Goal: Information Seeking & Learning: Find contact information

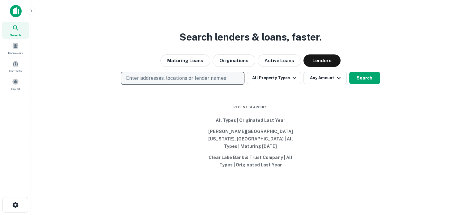
click at [223, 80] on p "Enter addresses, locations or lender names" at bounding box center [176, 77] width 100 height 7
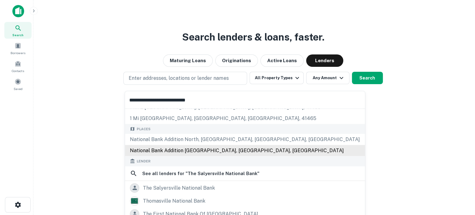
scroll to position [31, 0]
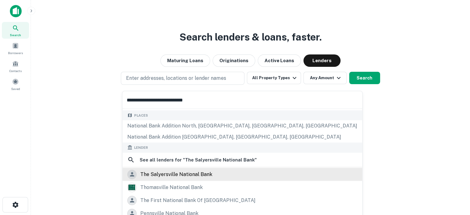
type input "**********"
click at [177, 175] on div "the salyersville national bank" at bounding box center [176, 173] width 72 height 9
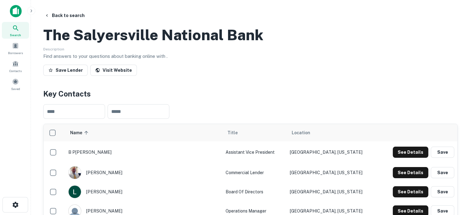
click at [18, 32] on div "Search" at bounding box center [15, 30] width 27 height 17
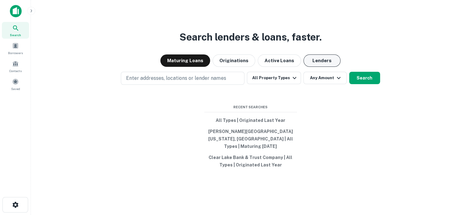
click at [329, 64] on button "Lenders" at bounding box center [321, 60] width 37 height 12
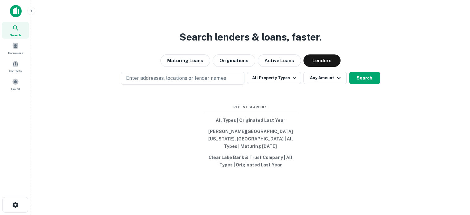
click at [231, 74] on div "Search lenders & loans, faster. Maturing Loans Originations Active Loans Lender…" at bounding box center [250, 122] width 429 height 215
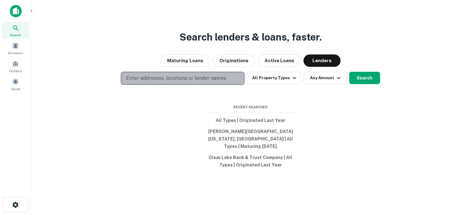
click at [227, 85] on button "Enter addresses, locations or lender names" at bounding box center [183, 78] width 124 height 13
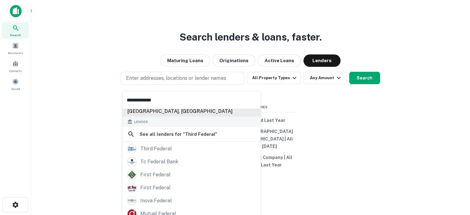
scroll to position [62, 0]
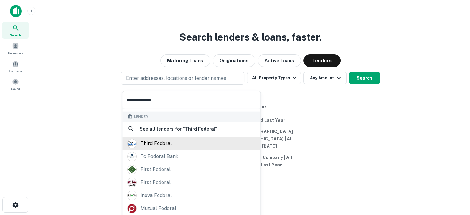
type input "**********"
click at [181, 146] on div "third federal" at bounding box center [191, 142] width 128 height 9
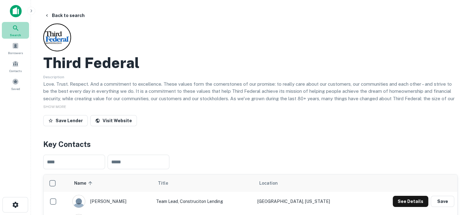
click at [19, 32] on span "Search" at bounding box center [15, 34] width 11 height 5
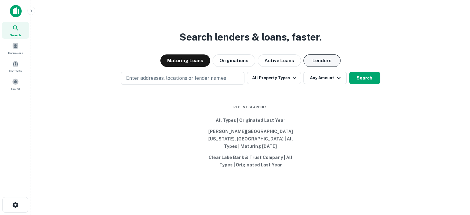
click at [328, 61] on button "Lenders" at bounding box center [321, 60] width 37 height 12
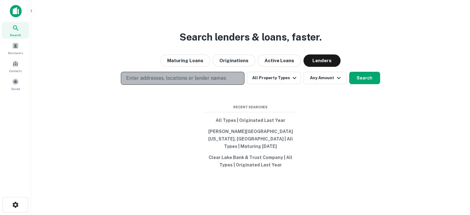
click at [178, 82] on p "Enter addresses, locations or lender names" at bounding box center [176, 77] width 100 height 7
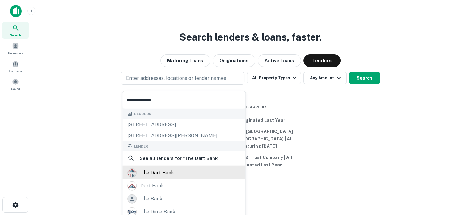
type input "**********"
click at [148, 170] on div "the dart bank" at bounding box center [157, 172] width 34 height 9
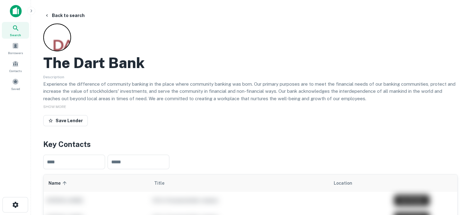
click at [28, 32] on div "Search" at bounding box center [15, 30] width 27 height 17
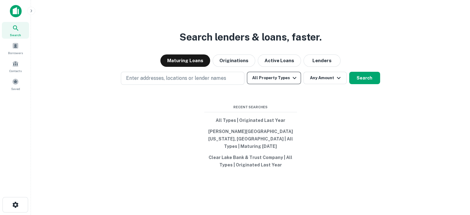
drag, startPoint x: 323, startPoint y: 66, endPoint x: 292, endPoint y: 78, distance: 32.3
click at [322, 67] on button "Lenders" at bounding box center [321, 60] width 37 height 12
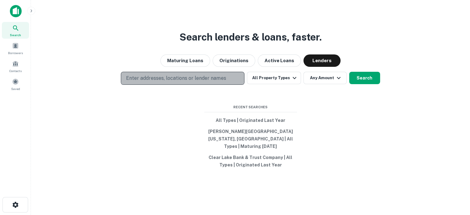
click at [231, 81] on button "Enter addresses, locations or lender names" at bounding box center [183, 78] width 124 height 13
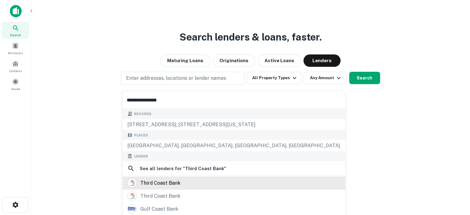
type input "**********"
click at [162, 185] on div "third coast bank" at bounding box center [160, 182] width 40 height 9
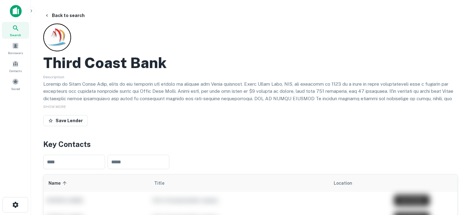
click at [15, 29] on icon at bounding box center [15, 27] width 7 height 7
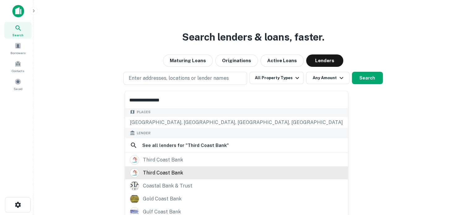
scroll to position [43, 0]
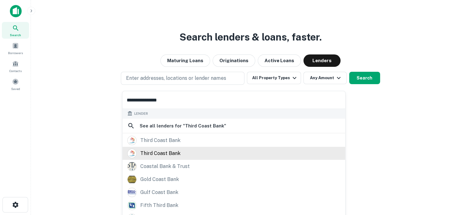
type input "**********"
click at [163, 149] on div "third coast bank" at bounding box center [160, 152] width 40 height 9
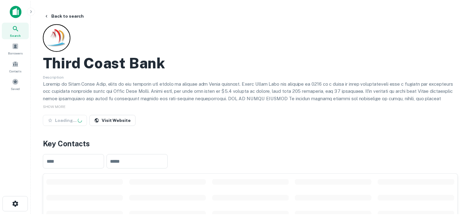
scroll to position [124, 0]
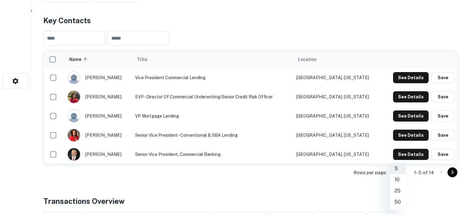
click at [397, 191] on li "25" at bounding box center [397, 190] width 16 height 11
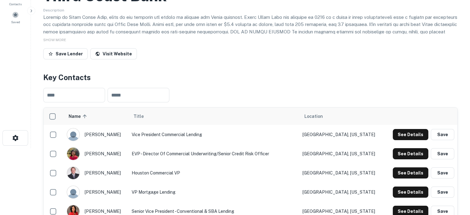
scroll to position [31, 0]
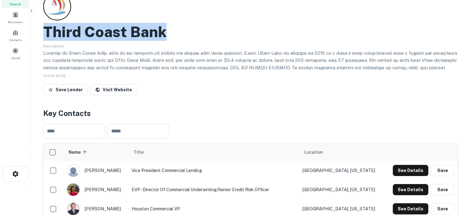
drag, startPoint x: 41, startPoint y: 33, endPoint x: 229, endPoint y: 39, distance: 188.6
copy h2 "Third Coast Bank"
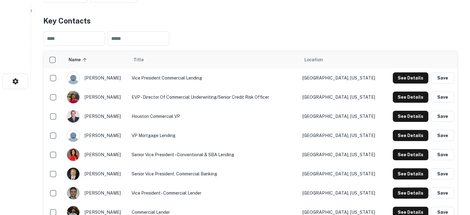
scroll to position [124, 0]
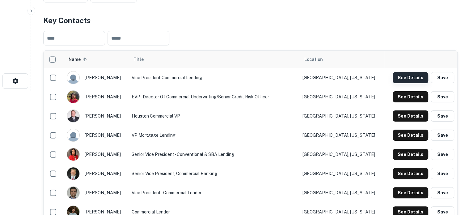
click at [413, 79] on button "See Details" at bounding box center [411, 77] width 36 height 11
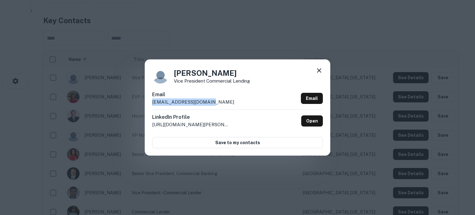
drag, startPoint x: 150, startPoint y: 102, endPoint x: 212, endPoint y: 104, distance: 61.2
click at [212, 104] on div "Angela Munoz Vice President Commercial Lending Email amunoz@thirdcoast.bank Ema…" at bounding box center [237, 107] width 185 height 96
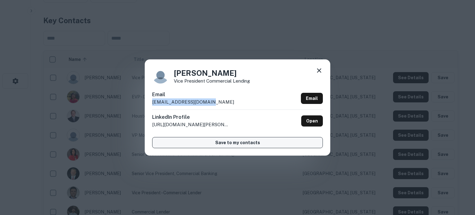
copy p "amunoz@thirdcoast.bank"
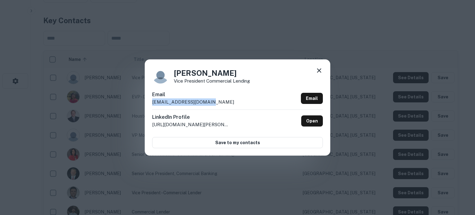
click at [319, 72] on icon at bounding box center [318, 70] width 7 height 7
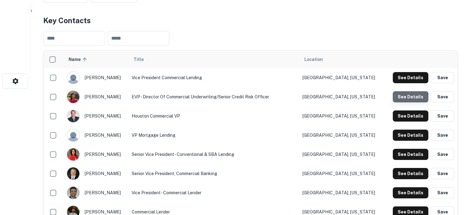
click at [406, 100] on button "See Details" at bounding box center [411, 96] width 36 height 11
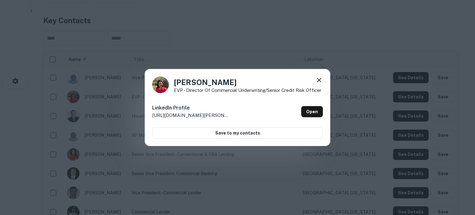
click at [316, 81] on icon at bounding box center [318, 79] width 7 height 7
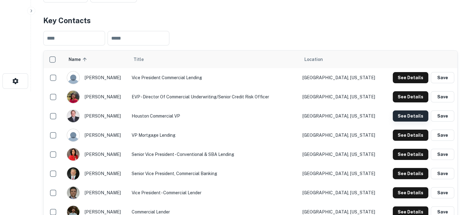
click at [408, 118] on button "See Details" at bounding box center [411, 115] width 36 height 11
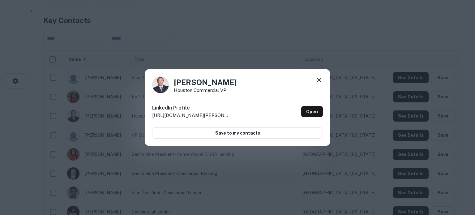
click at [318, 82] on icon at bounding box center [318, 79] width 7 height 7
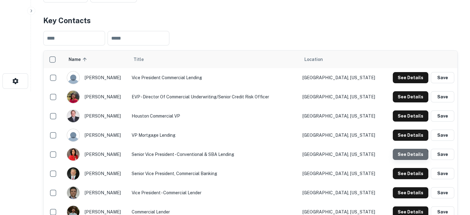
click at [404, 157] on button "See Details" at bounding box center [411, 154] width 36 height 11
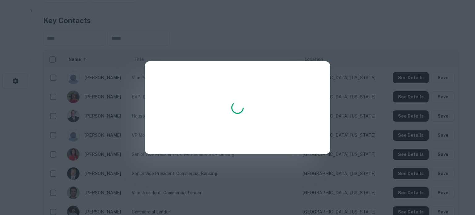
click at [407, 173] on div at bounding box center [237, 107] width 475 height 215
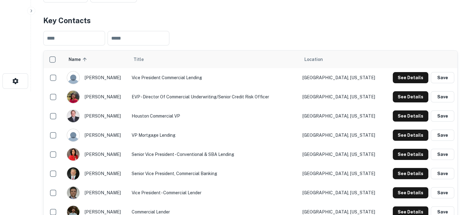
click at [407, 173] on button "See Details" at bounding box center [411, 173] width 36 height 11
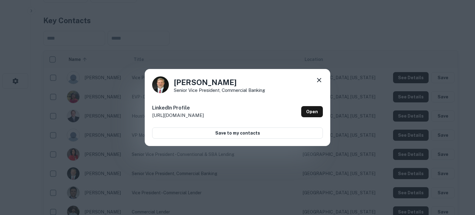
click at [317, 81] on icon at bounding box center [318, 79] width 7 height 7
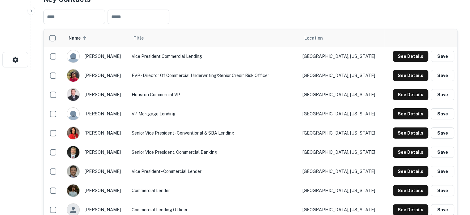
scroll to position [155, 0]
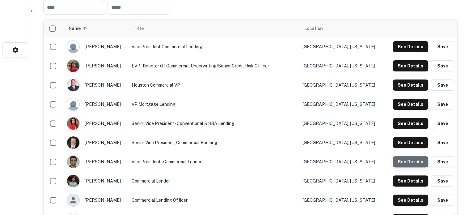
click at [405, 166] on button "See Details" at bounding box center [411, 161] width 36 height 11
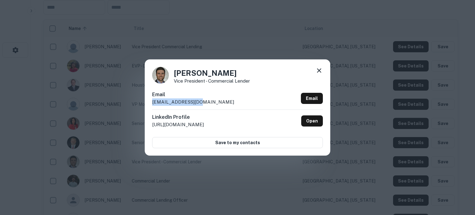
drag, startPoint x: 150, startPoint y: 102, endPoint x: 205, endPoint y: 101, distance: 55.0
click at [205, 101] on div "Trey Crysel Vice President - Commercial Lender Email tcrysel@tcbssb.com Email L…" at bounding box center [237, 107] width 185 height 96
copy p "tcrysel@tcbssb.com"
click at [320, 70] on icon at bounding box center [319, 70] width 4 height 4
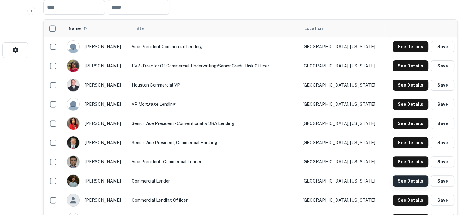
click at [415, 180] on button "See Details" at bounding box center [411, 180] width 36 height 11
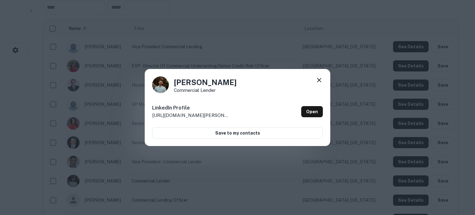
click at [319, 81] on icon at bounding box center [318, 79] width 7 height 7
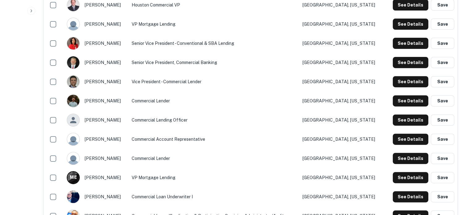
scroll to position [247, 0]
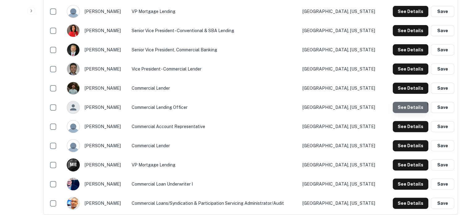
click at [401, 109] on button "See Details" at bounding box center [411, 107] width 36 height 11
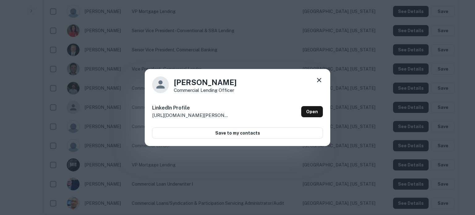
click at [321, 80] on icon at bounding box center [318, 79] width 7 height 7
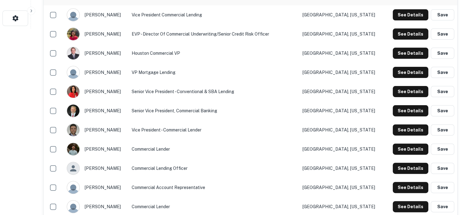
scroll to position [155, 0]
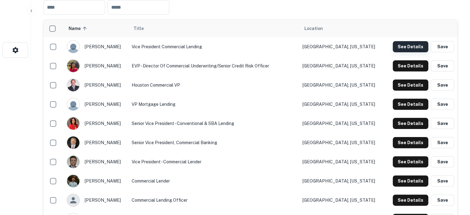
click at [413, 45] on button "See Details" at bounding box center [411, 46] width 36 height 11
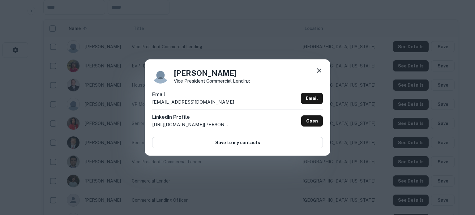
click at [317, 70] on icon at bounding box center [318, 70] width 7 height 7
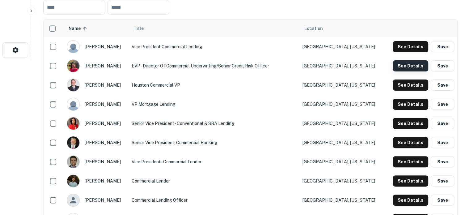
click at [402, 65] on button "See Details" at bounding box center [411, 65] width 36 height 11
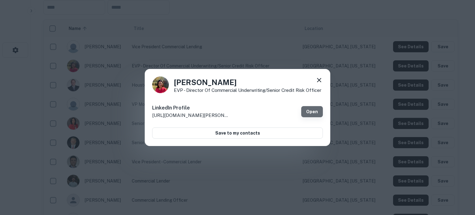
click at [315, 114] on link "Open" at bounding box center [312, 111] width 22 height 11
click at [321, 79] on icon at bounding box center [318, 79] width 7 height 7
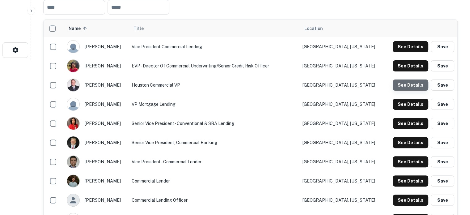
click at [417, 89] on button "See Details" at bounding box center [411, 84] width 36 height 11
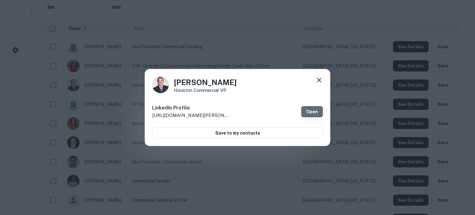
click at [318, 113] on link "Open" at bounding box center [312, 111] width 22 height 11
click at [321, 81] on icon at bounding box center [318, 79] width 7 height 7
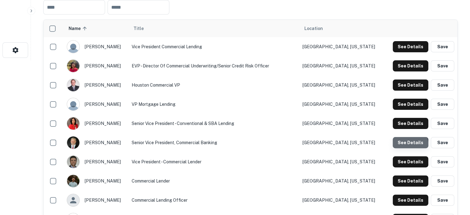
click at [408, 144] on button "See Details" at bounding box center [411, 142] width 36 height 11
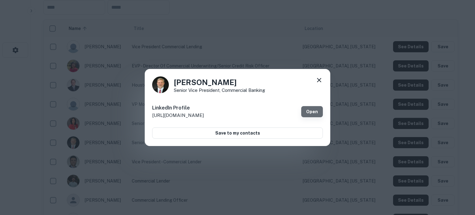
click at [310, 112] on link "Open" at bounding box center [312, 111] width 22 height 11
click at [326, 83] on div "Tony Allison Senior Vice President, Commercial Banking LinkedIn Profile http://…" at bounding box center [237, 107] width 185 height 77
click at [322, 82] on icon at bounding box center [318, 79] width 7 height 7
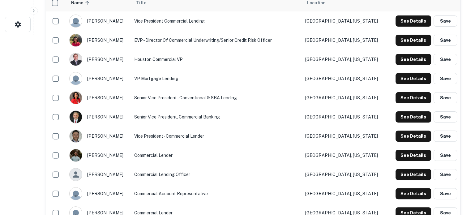
scroll to position [247, 0]
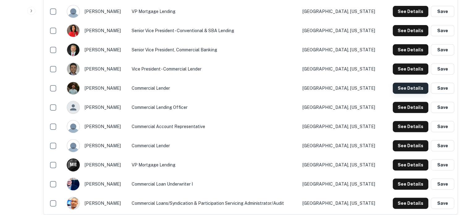
click at [410, 90] on button "See Details" at bounding box center [411, 88] width 36 height 11
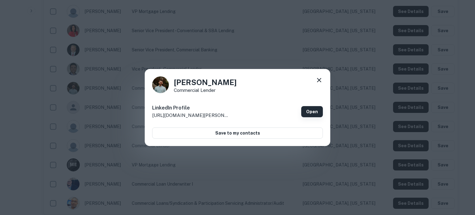
click at [308, 110] on link "Open" at bounding box center [312, 111] width 22 height 11
click at [318, 81] on icon at bounding box center [318, 79] width 7 height 7
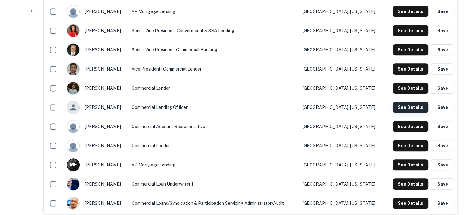
click at [400, 108] on button "See Details" at bounding box center [411, 107] width 36 height 11
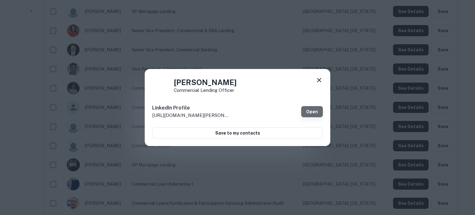
click at [315, 112] on link "Open" at bounding box center [312, 111] width 22 height 11
click at [319, 81] on icon at bounding box center [318, 79] width 7 height 7
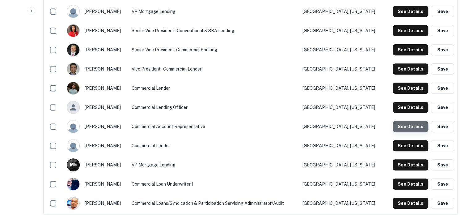
click at [401, 128] on button "See Details" at bounding box center [411, 126] width 36 height 11
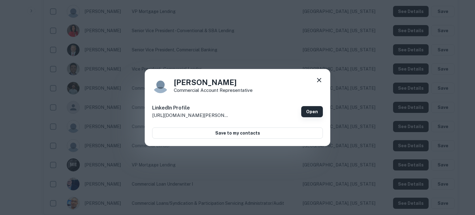
click at [312, 115] on link "Open" at bounding box center [312, 111] width 22 height 11
click at [319, 79] on icon at bounding box center [319, 80] width 4 height 4
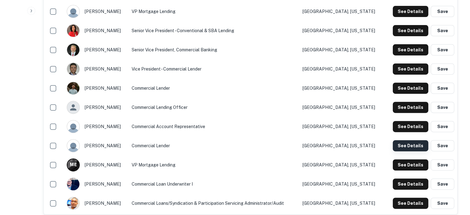
click at [403, 147] on button "See Details" at bounding box center [411, 145] width 36 height 11
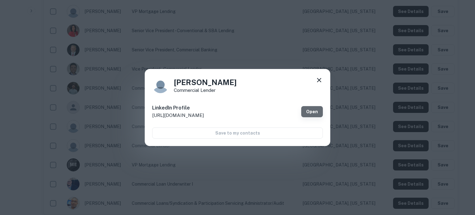
click at [306, 109] on link "Open" at bounding box center [312, 111] width 22 height 11
click at [317, 78] on icon at bounding box center [319, 80] width 4 height 4
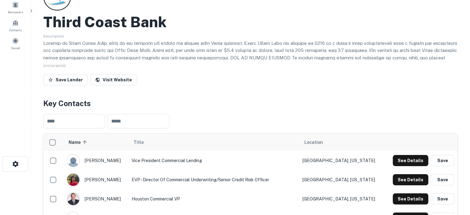
scroll to position [31, 0]
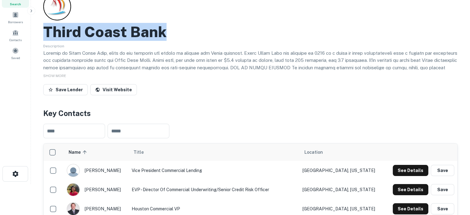
drag, startPoint x: 43, startPoint y: 31, endPoint x: 197, endPoint y: 30, distance: 154.2
copy h2 "Third Coast Bank"
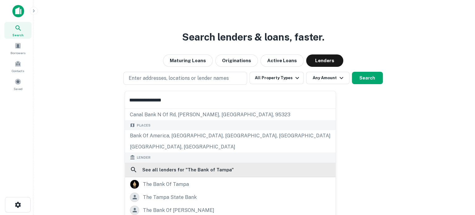
scroll to position [62, 0]
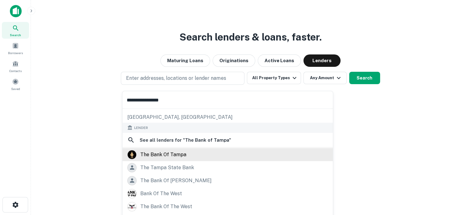
type input "**********"
click at [163, 155] on div "the bank of tampa" at bounding box center [163, 154] width 46 height 9
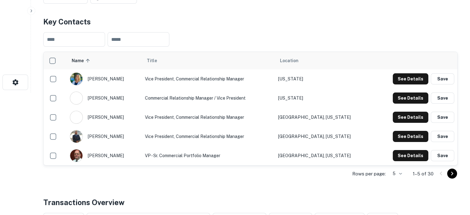
scroll to position [124, 0]
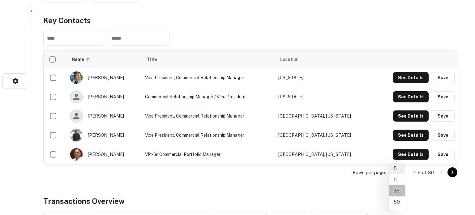
click at [398, 190] on li "25" at bounding box center [396, 190] width 16 height 11
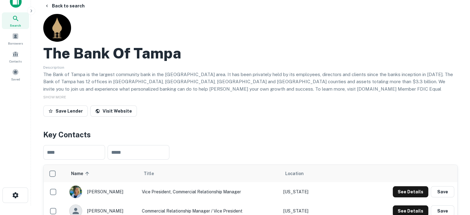
scroll to position [0, 0]
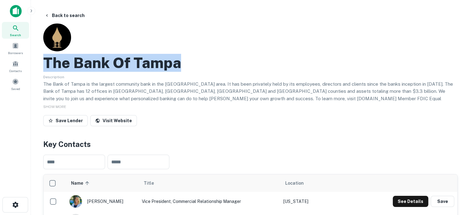
drag, startPoint x: 47, startPoint y: 60, endPoint x: 187, endPoint y: 70, distance: 140.3
click at [187, 70] on div "The Bank Of Tampa" at bounding box center [250, 63] width 414 height 18
copy h2 "The Bank Of Tampa"
click at [434, 55] on div "The Bank Of Tampa" at bounding box center [250, 63] width 414 height 18
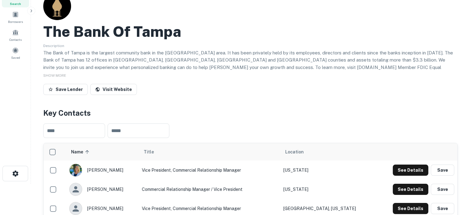
scroll to position [62, 0]
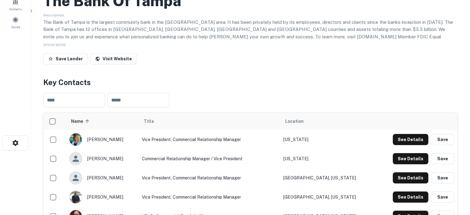
click at [279, 91] on div "​ ​" at bounding box center [250, 100] width 414 height 24
click at [404, 142] on button "See Details" at bounding box center [411, 139] width 36 height 11
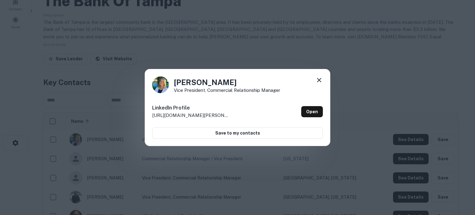
drag, startPoint x: 320, startPoint y: 81, endPoint x: 324, endPoint y: 88, distance: 7.9
click at [320, 81] on icon at bounding box center [318, 79] width 7 height 7
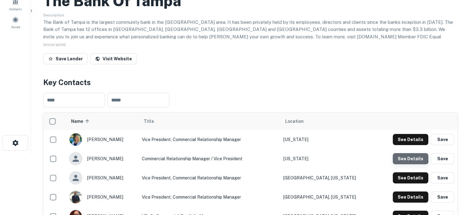
click at [402, 156] on button "See Details" at bounding box center [411, 158] width 36 height 11
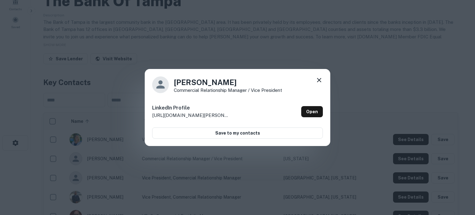
click at [321, 81] on icon at bounding box center [318, 79] width 7 height 7
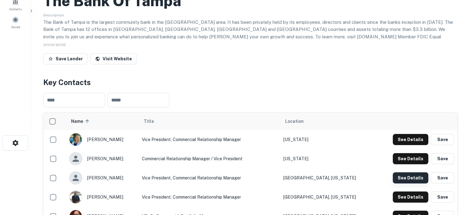
click at [401, 180] on button "See Details" at bounding box center [411, 177] width 36 height 11
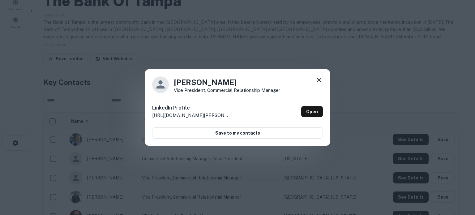
click at [318, 80] on icon at bounding box center [318, 79] width 7 height 7
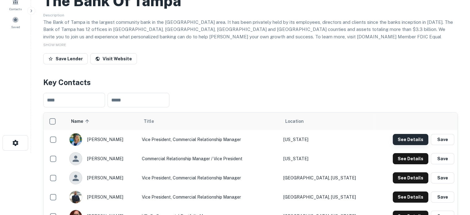
click at [402, 139] on button "See Details" at bounding box center [411, 139] width 36 height 11
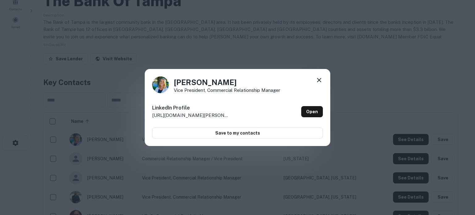
click at [324, 108] on div "Angie Gardner Vice President, Commercial Relationship Manager LinkedIn Profile …" at bounding box center [237, 107] width 185 height 77
click at [318, 111] on link "Open" at bounding box center [312, 111] width 22 height 11
click at [318, 79] on icon at bounding box center [319, 80] width 4 height 4
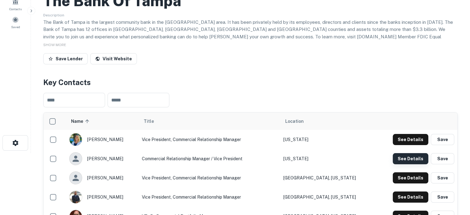
click at [403, 157] on button "See Details" at bounding box center [411, 158] width 36 height 11
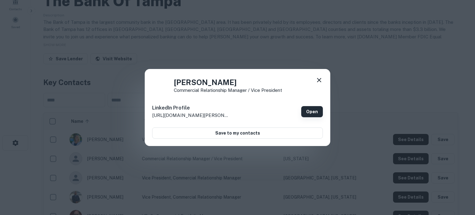
click at [308, 110] on link "Open" at bounding box center [312, 111] width 22 height 11
click at [319, 79] on icon at bounding box center [319, 80] width 4 height 4
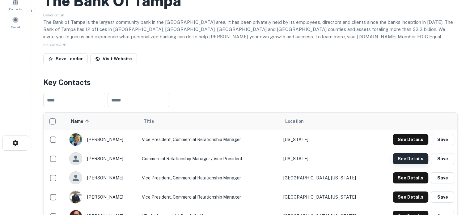
click at [416, 159] on button "See Details" at bounding box center [411, 158] width 36 height 11
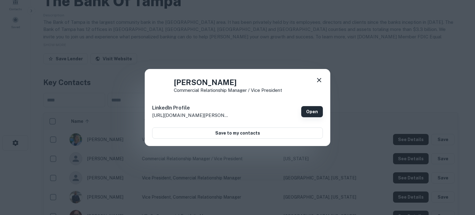
click at [310, 113] on link "Open" at bounding box center [312, 111] width 22 height 11
click at [320, 82] on icon at bounding box center [319, 80] width 4 height 4
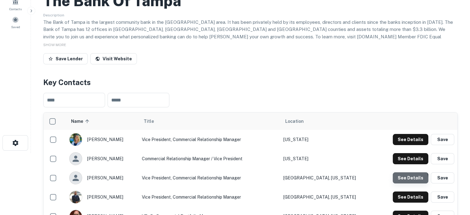
click at [404, 180] on button "See Details" at bounding box center [411, 177] width 36 height 11
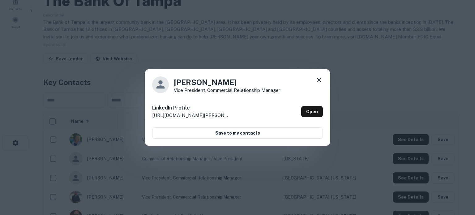
click at [325, 113] on div "Debbie Viveiros Vice President, Commercial Relationship Manager LinkedIn Profil…" at bounding box center [237, 107] width 185 height 77
click at [320, 113] on link "Open" at bounding box center [312, 111] width 22 height 11
click at [318, 79] on icon at bounding box center [319, 80] width 4 height 4
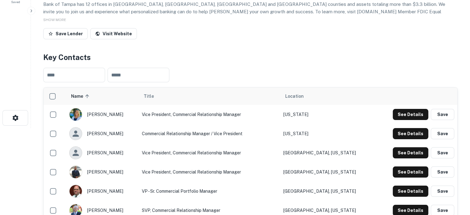
scroll to position [124, 0]
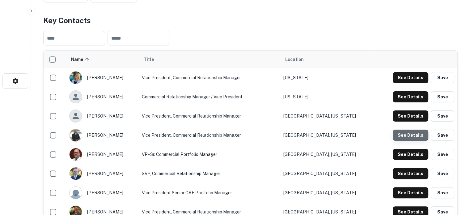
click at [408, 133] on button "See Details" at bounding box center [411, 134] width 36 height 11
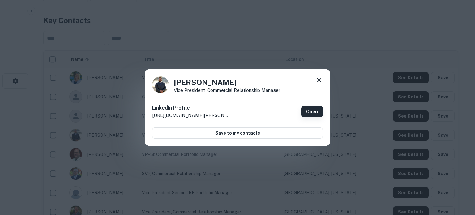
click at [311, 112] on link "Open" at bounding box center [312, 111] width 22 height 11
click at [319, 80] on icon at bounding box center [318, 79] width 7 height 7
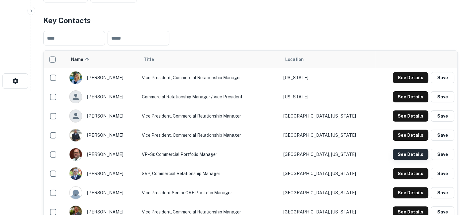
click at [409, 157] on button "See Details" at bounding box center [411, 154] width 36 height 11
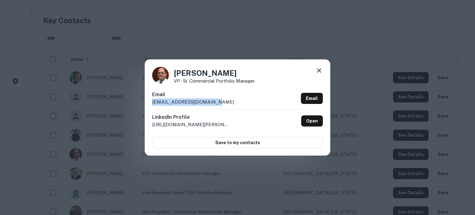
drag, startPoint x: 238, startPoint y: 103, endPoint x: 148, endPoint y: 104, distance: 89.6
click at [148, 104] on div "Jason Edwards VP - Sr. Commercial Portfolio Manager Email jedwards@bankoftampa.…" at bounding box center [237, 107] width 185 height 96
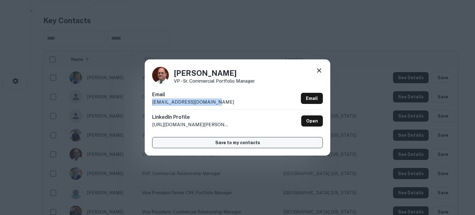
copy p "jedwards@bankoftampa.com"
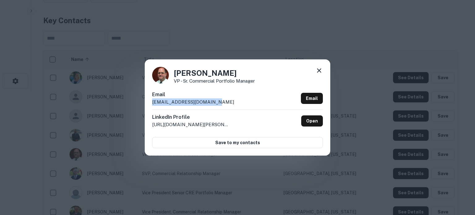
click at [318, 71] on icon at bounding box center [319, 70] width 4 height 4
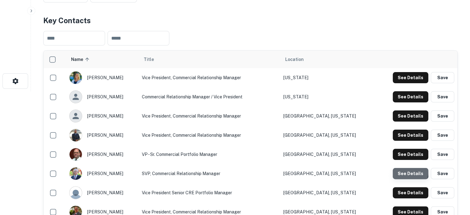
click at [403, 172] on button "See Details" at bounding box center [411, 173] width 36 height 11
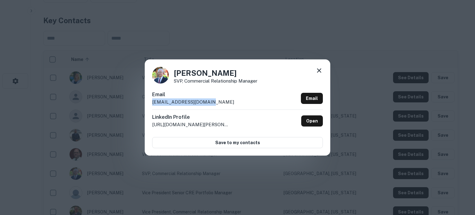
drag, startPoint x: 147, startPoint y: 105, endPoint x: 210, endPoint y: 104, distance: 62.4
click at [210, 104] on div "Jordan Young SVP, Commercial Relationship Manager Email jyoung@bankoftampa.com …" at bounding box center [237, 107] width 185 height 96
copy p "jyoung@bankoftampa.com"
click at [318, 71] on icon at bounding box center [319, 70] width 4 height 4
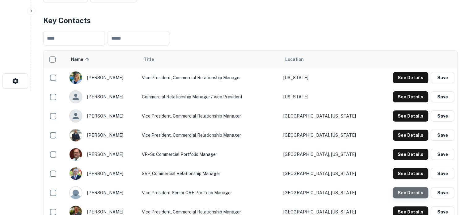
click at [417, 191] on button "See Details" at bounding box center [411, 192] width 36 height 11
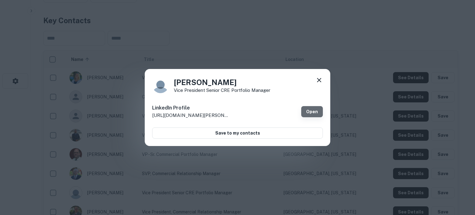
click at [313, 110] on link "Open" at bounding box center [312, 111] width 22 height 11
click at [328, 83] on div "Karen Branch Vice President Senior CRE Portfolio Manager LinkedIn Profile http:…" at bounding box center [237, 107] width 185 height 77
click at [320, 79] on icon at bounding box center [318, 79] width 7 height 7
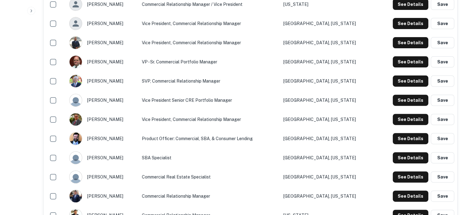
scroll to position [216, 0]
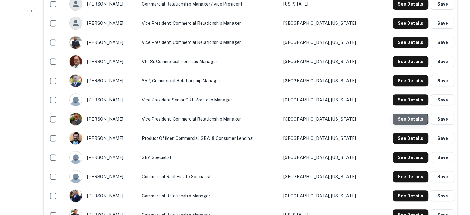
click at [403, 119] on button "See Details" at bounding box center [411, 118] width 36 height 11
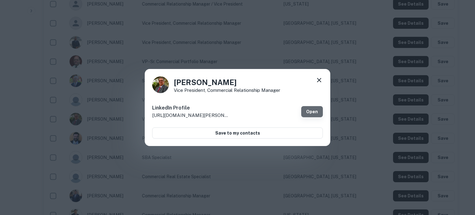
click at [316, 110] on link "Open" at bounding box center [312, 111] width 22 height 11
click at [319, 81] on icon at bounding box center [318, 79] width 7 height 7
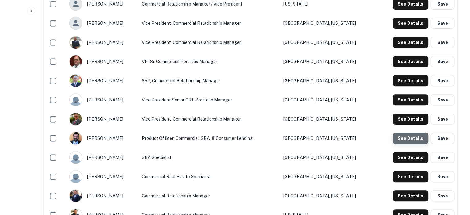
click at [405, 139] on button "See Details" at bounding box center [411, 138] width 36 height 11
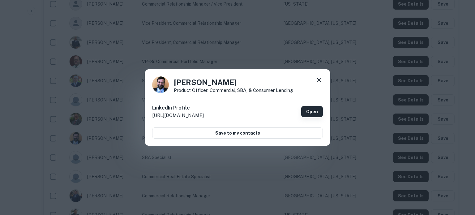
click at [310, 109] on link "Open" at bounding box center [312, 111] width 22 height 11
click at [320, 80] on icon at bounding box center [318, 79] width 7 height 7
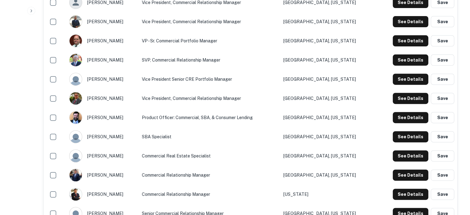
scroll to position [278, 0]
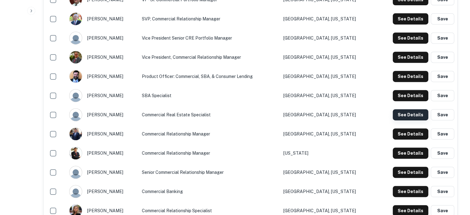
click at [407, 117] on button "See Details" at bounding box center [411, 114] width 36 height 11
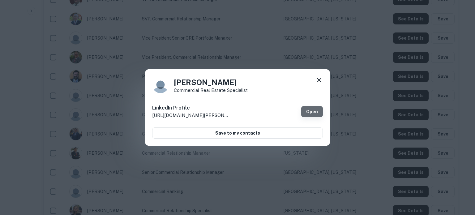
click at [313, 108] on link "Open" at bounding box center [312, 111] width 22 height 11
click at [320, 80] on icon at bounding box center [318, 79] width 7 height 7
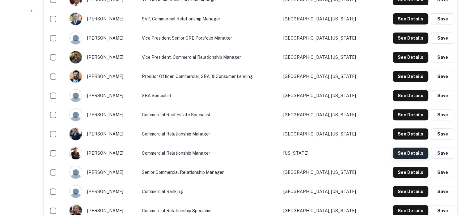
click at [399, 155] on button "See Details" at bounding box center [411, 152] width 36 height 11
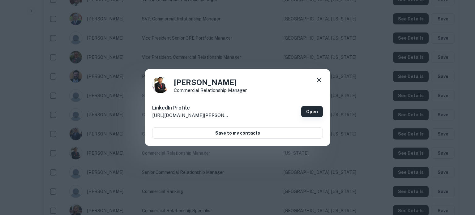
click at [309, 115] on link "Open" at bounding box center [312, 111] width 22 height 11
click at [319, 79] on icon at bounding box center [318, 79] width 7 height 7
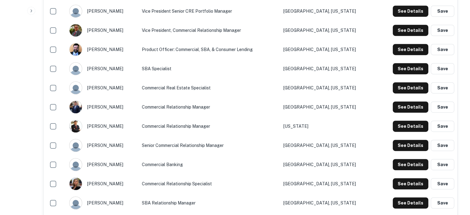
scroll to position [340, 0]
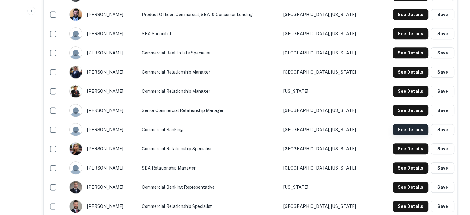
click at [404, 132] on button "See Details" at bounding box center [411, 129] width 36 height 11
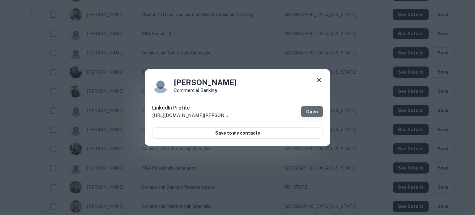
click at [310, 113] on link "Open" at bounding box center [312, 111] width 22 height 11
click at [317, 80] on icon at bounding box center [318, 79] width 7 height 7
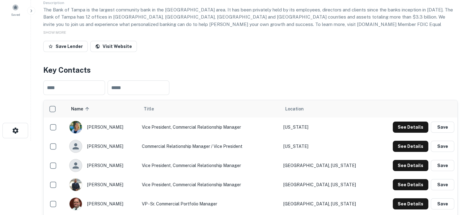
scroll to position [0, 0]
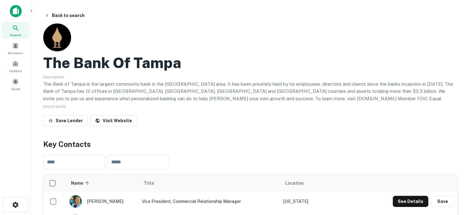
click at [17, 36] on span "Search" at bounding box center [15, 34] width 11 height 5
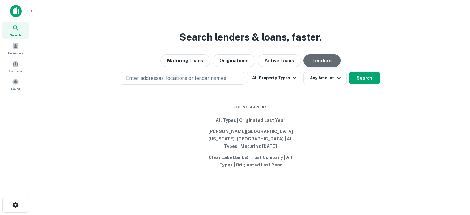
click at [323, 60] on button "Lenders" at bounding box center [321, 60] width 37 height 12
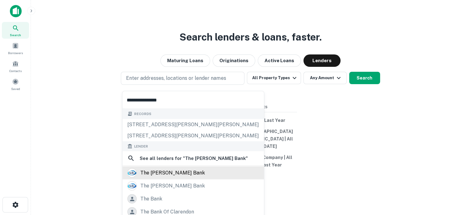
type input "**********"
click at [164, 175] on div "the claxton bank" at bounding box center [172, 172] width 65 height 9
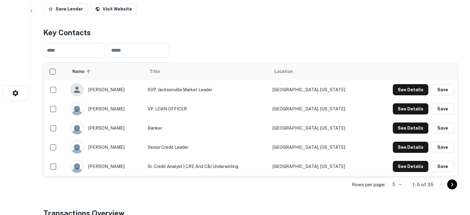
scroll to position [155, 0]
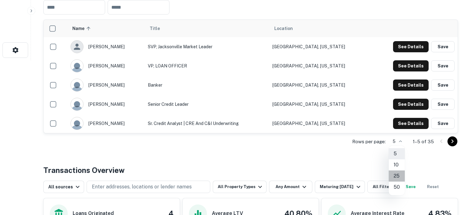
click at [397, 174] on li "25" at bounding box center [396, 175] width 16 height 11
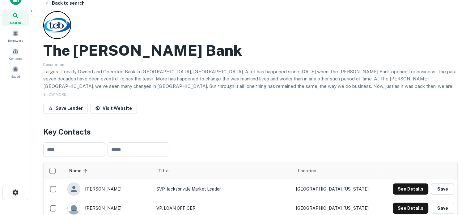
scroll to position [0, 0]
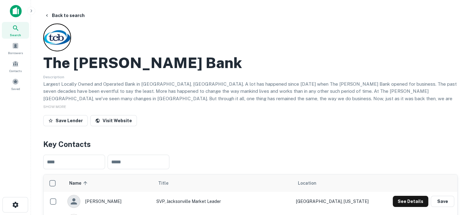
click at [16, 30] on icon at bounding box center [15, 27] width 7 height 7
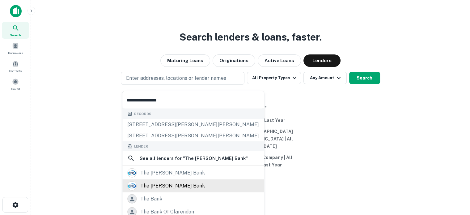
type input "**********"
click at [153, 188] on div "the [PERSON_NAME] bank" at bounding box center [172, 185] width 65 height 9
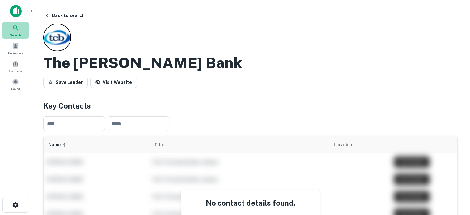
click at [18, 27] on icon at bounding box center [15, 27] width 7 height 7
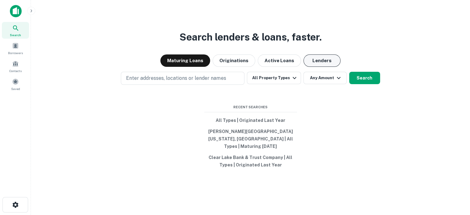
click at [318, 65] on button "Lenders" at bounding box center [321, 60] width 37 height 12
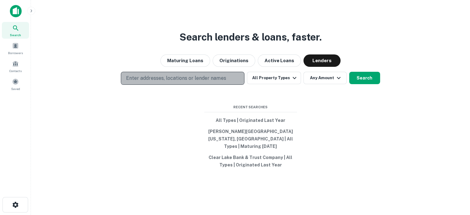
click at [219, 78] on p "Enter addresses, locations or lender names" at bounding box center [176, 77] width 100 height 7
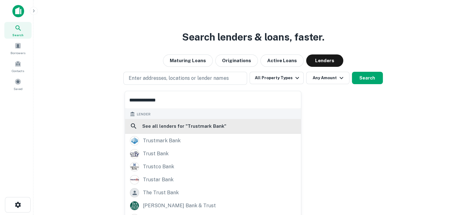
scroll to position [44, 0]
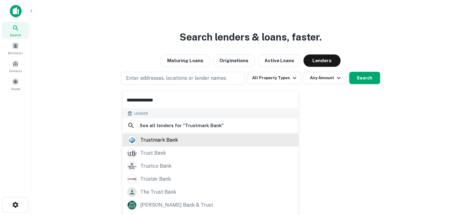
type input "**********"
click at [170, 140] on div "trustmark bank" at bounding box center [159, 139] width 38 height 9
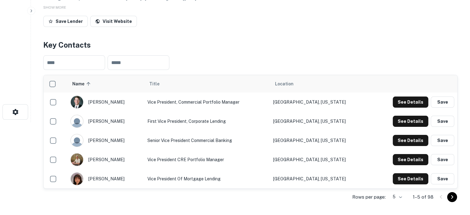
scroll to position [124, 0]
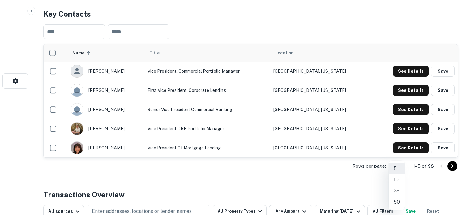
click at [400, 200] on li "50" at bounding box center [396, 201] width 16 height 11
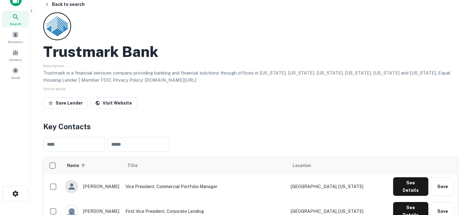
scroll to position [0, 0]
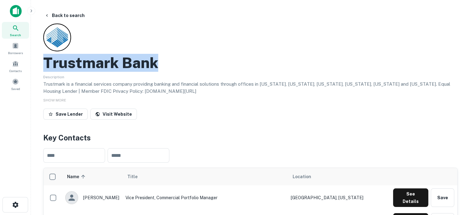
drag, startPoint x: 44, startPoint y: 60, endPoint x: 184, endPoint y: 67, distance: 139.2
click at [184, 67] on div "Trustmark Bank" at bounding box center [250, 63] width 414 height 18
copy h2 "Trustmark Bank"
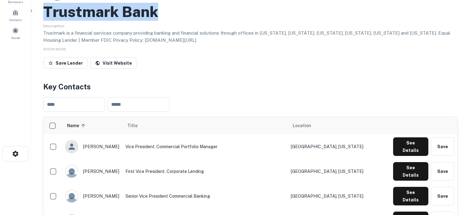
scroll to position [62, 0]
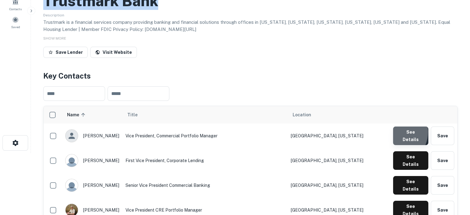
click at [394, 133] on button "See Details" at bounding box center [410, 135] width 35 height 19
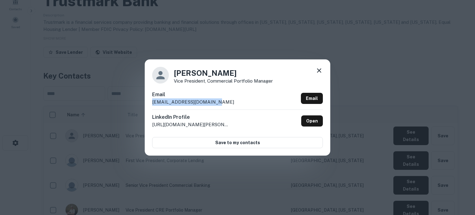
drag, startPoint x: 151, startPoint y: 101, endPoint x: 205, endPoint y: 103, distance: 54.1
click at [205, 103] on div "[PERSON_NAME] Vice President, Commercial Portfolio Manager Email [EMAIL_ADDRESS…" at bounding box center [237, 107] width 185 height 96
copy p "[EMAIL_ADDRESS][DOMAIN_NAME]"
click at [319, 71] on icon at bounding box center [319, 70] width 4 height 4
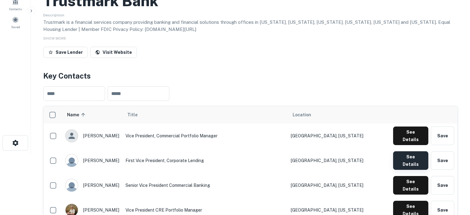
click at [406, 154] on button "See Details" at bounding box center [410, 160] width 35 height 19
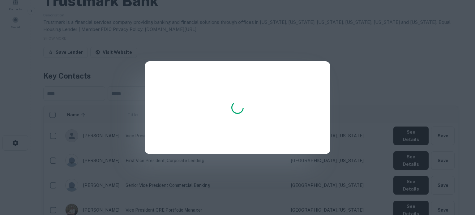
click at [348, 87] on div at bounding box center [237, 107] width 475 height 215
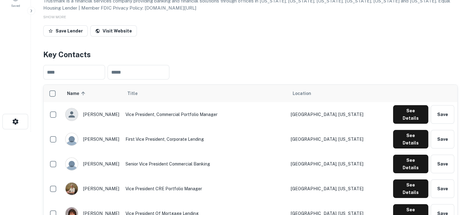
scroll to position [93, 0]
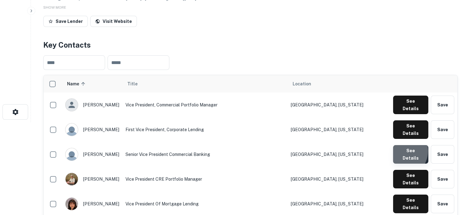
click at [401, 145] on button "See Details" at bounding box center [410, 154] width 35 height 19
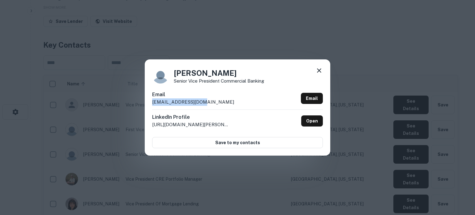
drag, startPoint x: 152, startPoint y: 104, endPoint x: 199, endPoint y: 105, distance: 47.0
click at [199, 105] on div "[PERSON_NAME] Senior Vice President Commercial Banking Email [EMAIL_ADDRESS][DO…" at bounding box center [237, 107] width 185 height 96
copy p "[EMAIL_ADDRESS][DOMAIN_NAME]"
click at [318, 68] on icon at bounding box center [318, 70] width 7 height 7
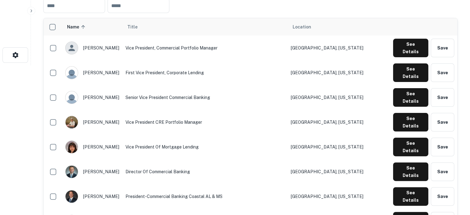
scroll to position [155, 0]
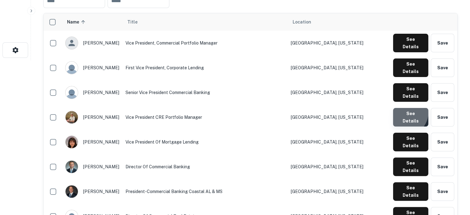
click at [403, 108] on button "See Details" at bounding box center [410, 117] width 35 height 19
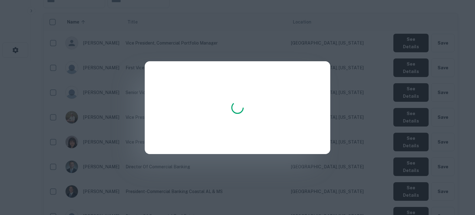
click at [355, 89] on div at bounding box center [237, 107] width 475 height 215
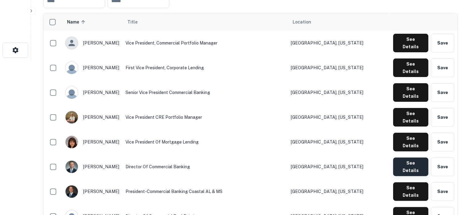
click at [400, 157] on button "See Details" at bounding box center [410, 166] width 35 height 19
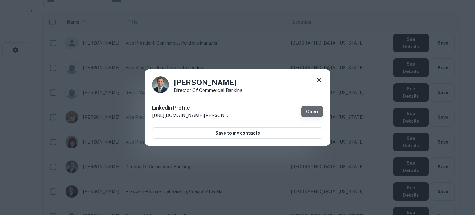
click at [316, 108] on link "Open" at bounding box center [312, 111] width 22 height 11
click at [321, 80] on icon at bounding box center [318, 79] width 7 height 7
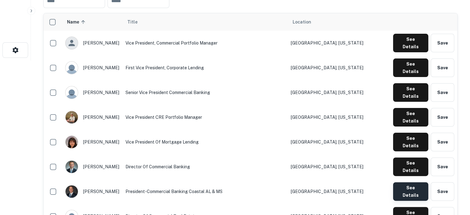
click at [397, 182] on button "See Details" at bounding box center [410, 191] width 35 height 19
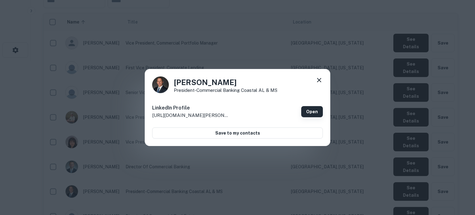
click at [313, 110] on link "Open" at bounding box center [312, 111] width 22 height 11
click at [320, 78] on icon at bounding box center [318, 79] width 7 height 7
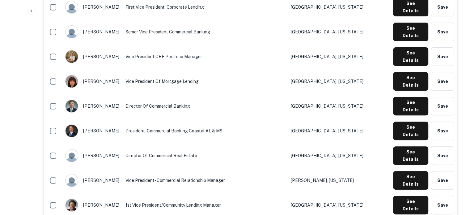
scroll to position [216, 0]
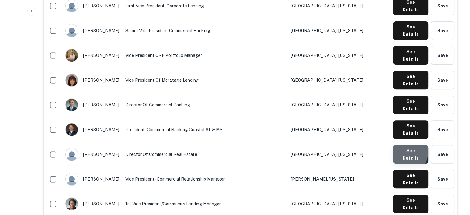
click at [402, 145] on button "See Details" at bounding box center [410, 154] width 35 height 19
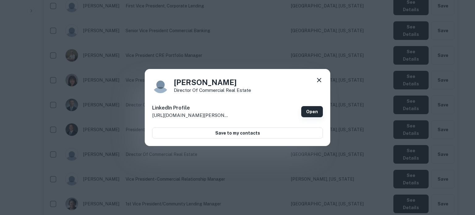
click at [316, 112] on link "Open" at bounding box center [312, 111] width 22 height 11
click at [318, 77] on icon at bounding box center [318, 79] width 7 height 7
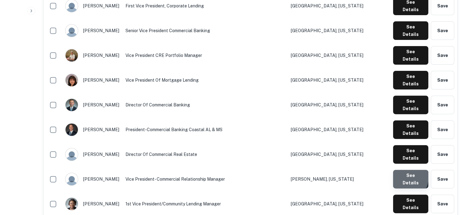
click at [404, 170] on button "See Details" at bounding box center [410, 179] width 35 height 19
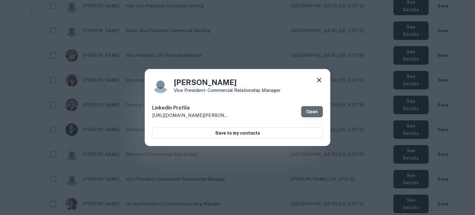
click at [314, 112] on link "Open" at bounding box center [312, 111] width 22 height 11
click at [317, 79] on icon at bounding box center [318, 79] width 7 height 7
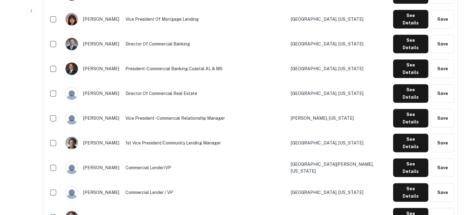
scroll to position [278, 0]
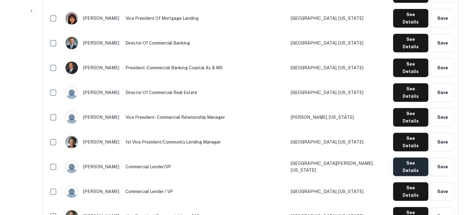
click at [415, 157] on button "See Details" at bounding box center [410, 166] width 35 height 19
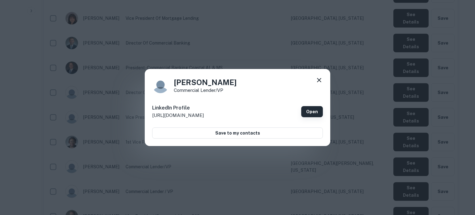
click at [307, 111] on link "Open" at bounding box center [312, 111] width 22 height 11
click at [318, 83] on icon at bounding box center [318, 79] width 7 height 7
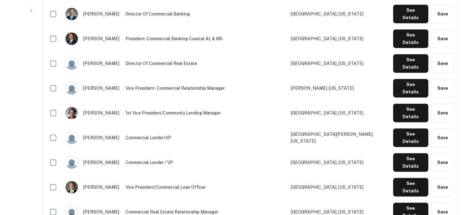
scroll to position [340, 0]
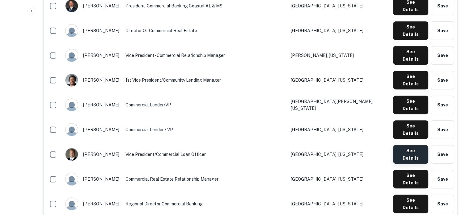
click at [411, 145] on button "See Details" at bounding box center [410, 154] width 35 height 19
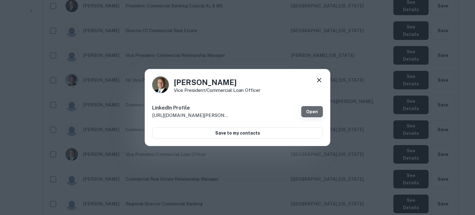
click at [319, 114] on link "Open" at bounding box center [312, 111] width 22 height 11
click at [321, 79] on icon at bounding box center [318, 79] width 7 height 7
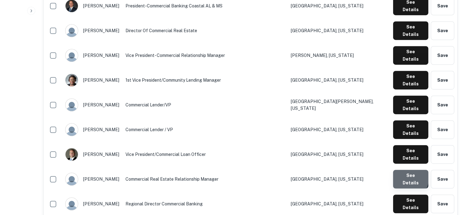
click at [404, 170] on button "See Details" at bounding box center [410, 179] width 35 height 19
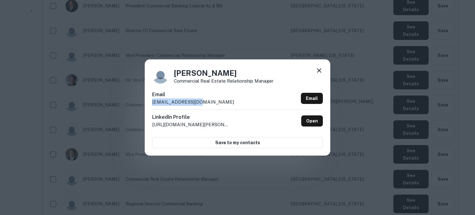
drag, startPoint x: 217, startPoint y: 100, endPoint x: 150, endPoint y: 102, distance: 66.5
click at [150, 102] on div "[PERSON_NAME] Commercial Real Estate Relationship Manager Email [EMAIL_ADDRESS]…" at bounding box center [237, 107] width 185 height 96
copy p "[EMAIL_ADDRESS][DOMAIN_NAME]"
click at [319, 73] on icon at bounding box center [318, 70] width 7 height 7
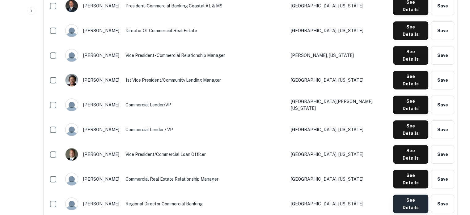
click at [402, 194] on button "See Details" at bounding box center [410, 203] width 35 height 19
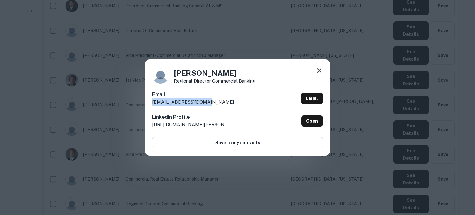
drag, startPoint x: 150, startPoint y: 103, endPoint x: 211, endPoint y: 104, distance: 60.3
click at [211, 104] on div "[PERSON_NAME] Regional Director Commercial Banking Email [EMAIL_ADDRESS][DOMAIN…" at bounding box center [237, 107] width 185 height 96
copy p "[EMAIL_ADDRESS][DOMAIN_NAME]"
click at [315, 70] on icon at bounding box center [318, 70] width 7 height 7
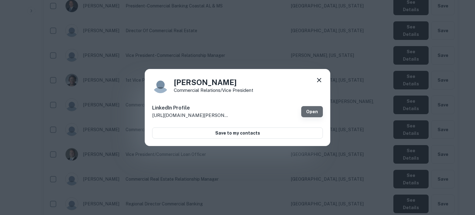
click at [310, 112] on link "Open" at bounding box center [312, 111] width 22 height 11
click at [318, 80] on icon at bounding box center [318, 79] width 7 height 7
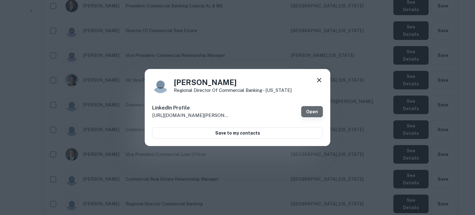
click at [311, 110] on link "Open" at bounding box center [312, 111] width 22 height 11
click at [321, 80] on icon at bounding box center [318, 79] width 7 height 7
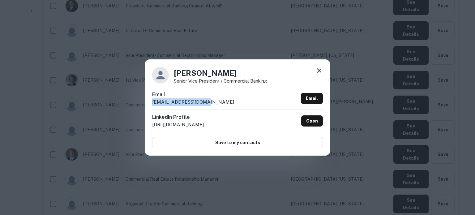
drag, startPoint x: 212, startPoint y: 106, endPoint x: 180, endPoint y: 115, distance: 33.2
click at [151, 106] on div "Richard Marsh Senior Vice President / Commercial Banking Email rmarsh@trustmark…" at bounding box center [237, 107] width 185 height 96
copy p "rmarsh@trustmark.com"
click at [320, 70] on icon at bounding box center [319, 70] width 4 height 4
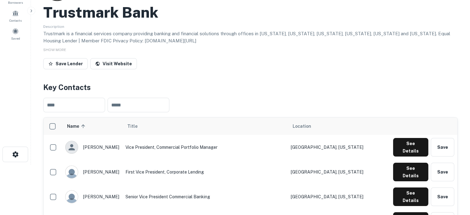
scroll to position [0, 0]
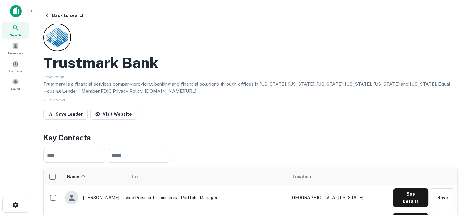
click at [21, 37] on div "Search" at bounding box center [15, 30] width 27 height 17
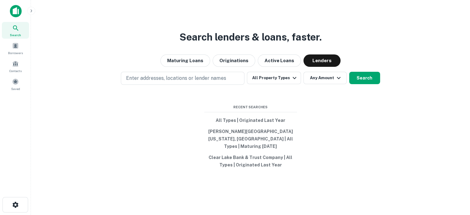
click at [208, 81] on p "Enter addresses, locations or lender names" at bounding box center [176, 77] width 100 height 7
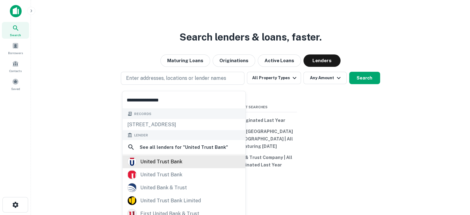
type input "**********"
click at [174, 161] on div "united trust bank" at bounding box center [161, 161] width 42 height 9
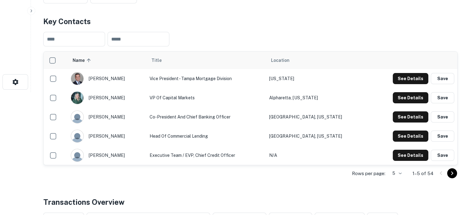
scroll to position [155, 0]
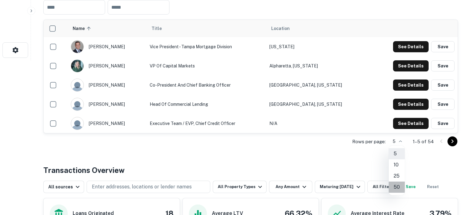
click at [397, 186] on li "50" at bounding box center [396, 186] width 16 height 11
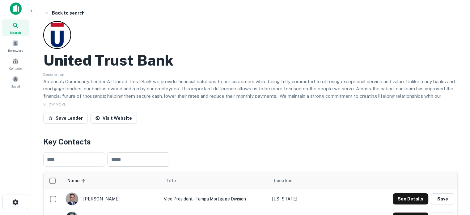
scroll to position [0, 0]
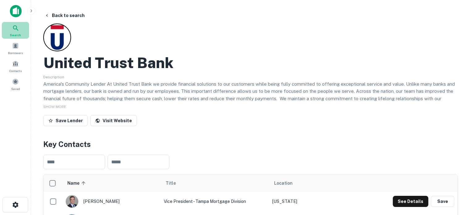
click at [18, 27] on icon at bounding box center [15, 27] width 7 height 7
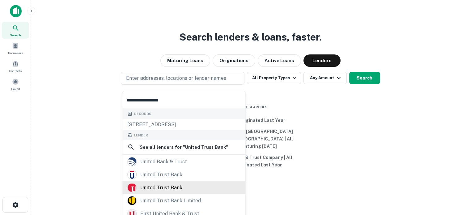
type input "**********"
click at [155, 184] on div "united trust bank" at bounding box center [161, 187] width 42 height 9
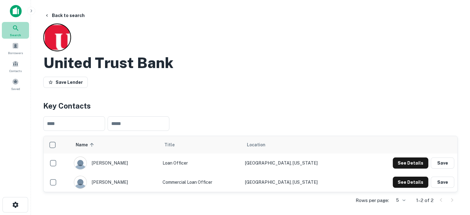
click at [18, 28] on icon at bounding box center [15, 27] width 7 height 7
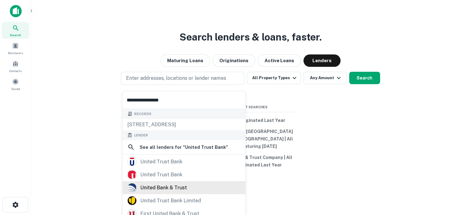
type input "**********"
click at [168, 188] on div "united bank & trust" at bounding box center [163, 187] width 47 height 9
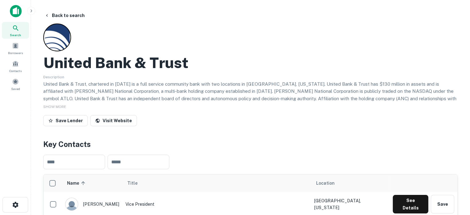
click at [17, 28] on icon at bounding box center [15, 27] width 5 height 5
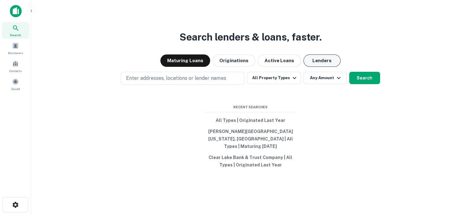
click at [311, 62] on button "Lenders" at bounding box center [321, 60] width 37 height 12
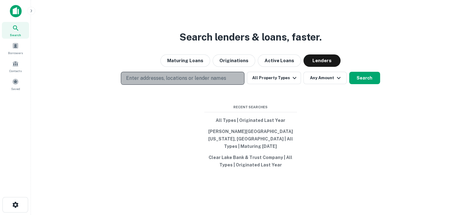
click at [209, 85] on button "Enter addresses, locations or lender names" at bounding box center [183, 78] width 124 height 13
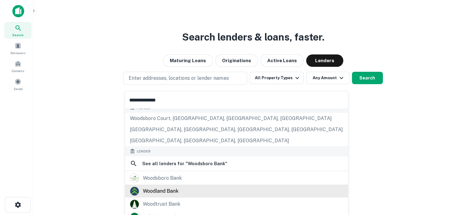
scroll to position [62, 0]
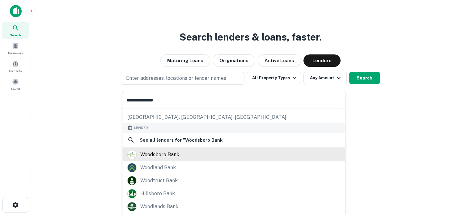
type input "**********"
drag, startPoint x: 159, startPoint y: 152, endPoint x: 168, endPoint y: 151, distance: 9.6
click at [159, 152] on div "woodsboro bank" at bounding box center [159, 154] width 39 height 9
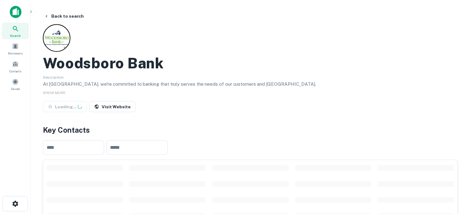
scroll to position [124, 0]
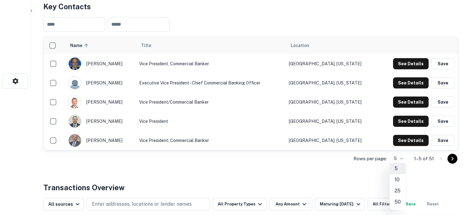
click at [402, 200] on li "50" at bounding box center [397, 201] width 16 height 11
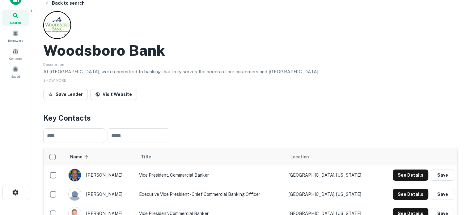
scroll to position [0, 0]
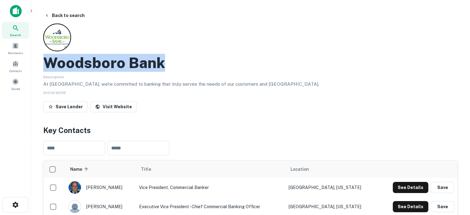
drag, startPoint x: 45, startPoint y: 63, endPoint x: 182, endPoint y: 67, distance: 136.6
click at [182, 67] on div "Woodsboro Bank" at bounding box center [250, 63] width 414 height 18
copy h2 "Woodsboro Bank"
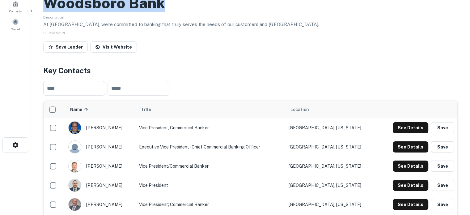
scroll to position [124, 0]
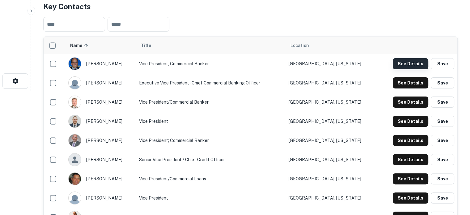
click at [408, 63] on button "See Details" at bounding box center [411, 63] width 36 height 11
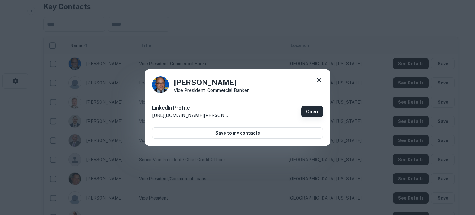
click at [312, 110] on link "Open" at bounding box center [312, 111] width 22 height 11
click at [318, 80] on icon at bounding box center [318, 79] width 7 height 7
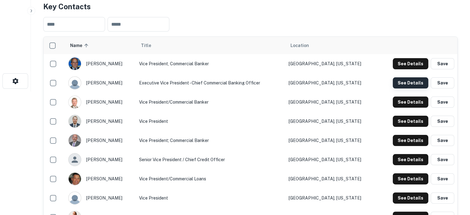
click at [404, 88] on button "See Details" at bounding box center [411, 82] width 36 height 11
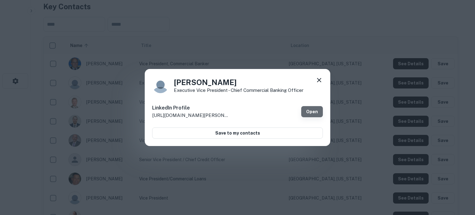
click at [303, 109] on link "Open" at bounding box center [312, 111] width 22 height 11
click at [320, 79] on icon at bounding box center [319, 80] width 4 height 4
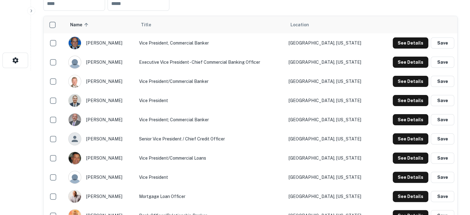
scroll to position [155, 0]
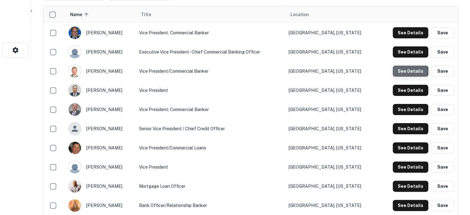
click at [408, 71] on button "See Details" at bounding box center [411, 71] width 36 height 11
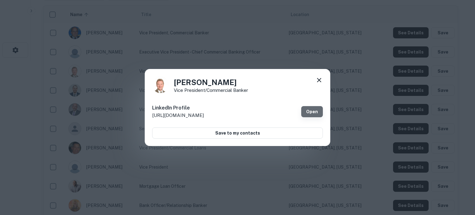
click at [308, 113] on link "Open" at bounding box center [312, 111] width 22 height 11
click at [320, 76] on icon at bounding box center [318, 79] width 7 height 7
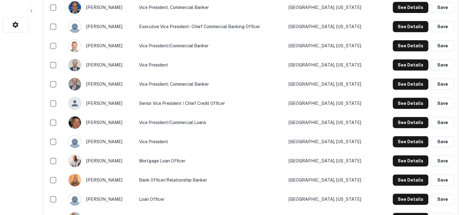
scroll to position [216, 0]
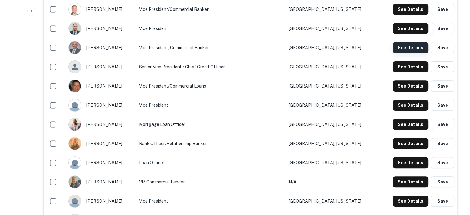
click at [402, 50] on button "See Details" at bounding box center [411, 47] width 36 height 11
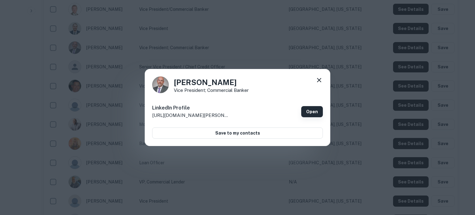
click at [311, 110] on link "Open" at bounding box center [312, 111] width 22 height 11
drag, startPoint x: 324, startPoint y: 80, endPoint x: 320, endPoint y: 79, distance: 3.5
click at [322, 79] on div "Kenny Miller Vice President; Commercial Banker LinkedIn Profile http://www.link…" at bounding box center [237, 107] width 185 height 77
click at [320, 79] on icon at bounding box center [318, 79] width 7 height 7
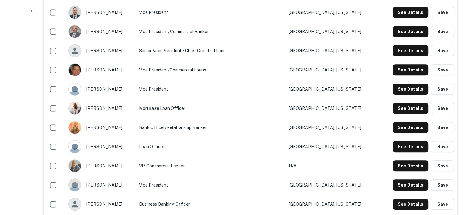
scroll to position [247, 0]
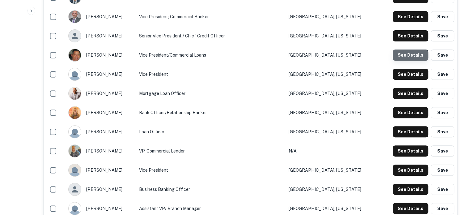
click at [402, 58] on button "See Details" at bounding box center [411, 54] width 36 height 11
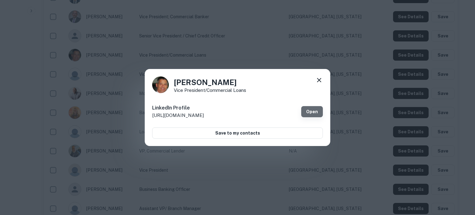
click at [313, 110] on link "Open" at bounding box center [312, 111] width 22 height 11
click at [320, 79] on icon at bounding box center [319, 80] width 4 height 4
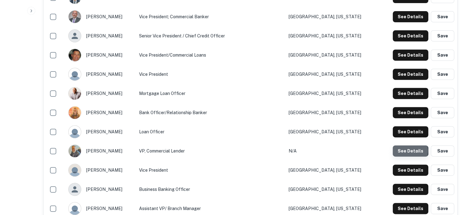
click at [406, 151] on button "See Details" at bounding box center [411, 150] width 36 height 11
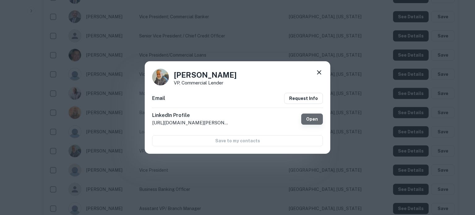
click at [322, 122] on link "Open" at bounding box center [312, 118] width 22 height 11
click at [319, 71] on icon at bounding box center [318, 72] width 7 height 7
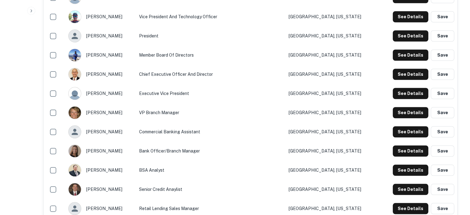
scroll to position [525, 0]
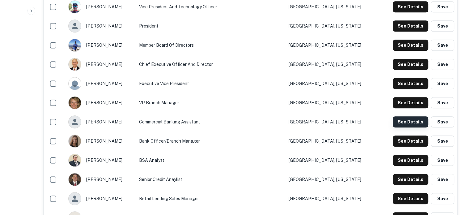
click at [410, 126] on button "See Details" at bounding box center [411, 121] width 36 height 11
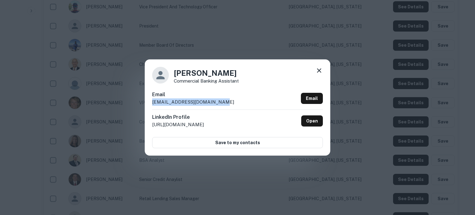
drag, startPoint x: 233, startPoint y: 104, endPoint x: 148, endPoint y: 105, distance: 85.0
click at [148, 105] on div "Andrew Griffin Commercial Banking Assistant Email agriffin@woodsborobank.com Em…" at bounding box center [237, 107] width 185 height 96
copy p "agriffin@woodsborobank.com"
click at [318, 71] on icon at bounding box center [319, 70] width 4 height 4
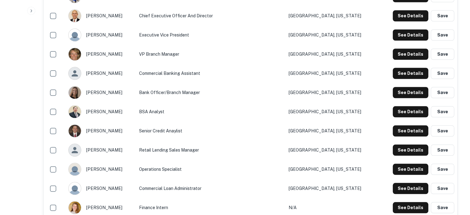
scroll to position [618, 0]
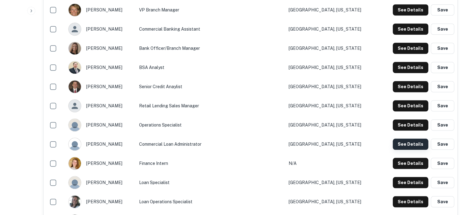
click at [409, 148] on button "See Details" at bounding box center [411, 143] width 36 height 11
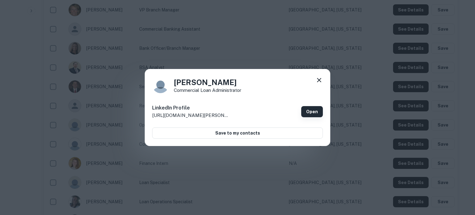
click at [305, 112] on link "Open" at bounding box center [312, 111] width 22 height 11
click at [317, 80] on icon at bounding box center [318, 79] width 7 height 7
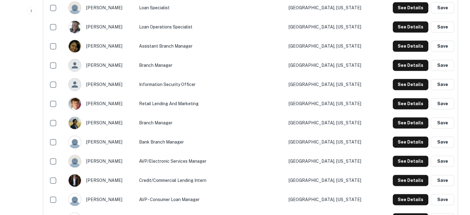
scroll to position [803, 0]
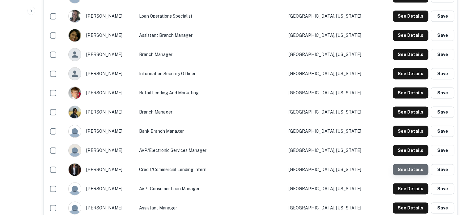
click at [409, 171] on button "See Details" at bounding box center [411, 169] width 36 height 11
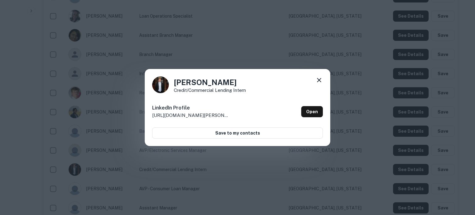
click at [320, 78] on icon at bounding box center [318, 79] width 7 height 7
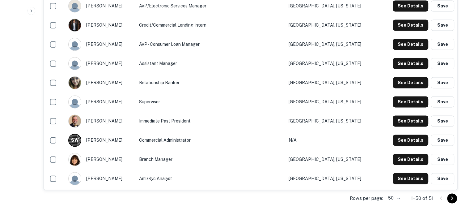
scroll to position [958, 0]
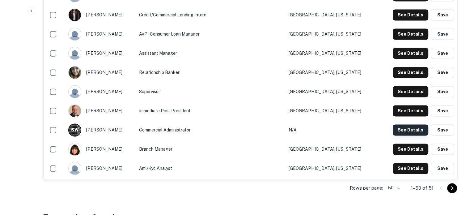
click at [397, 134] on button "See Details" at bounding box center [411, 129] width 36 height 11
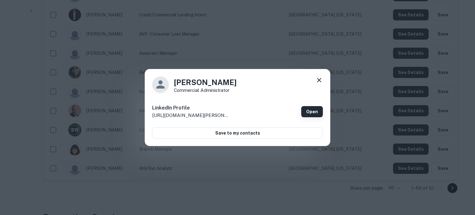
click at [312, 111] on link "Open" at bounding box center [312, 111] width 22 height 11
click at [319, 80] on icon at bounding box center [319, 80] width 4 height 4
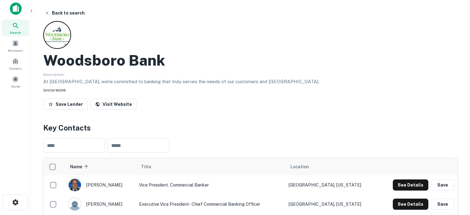
scroll to position [0, 0]
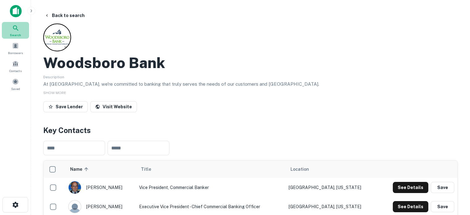
click at [18, 31] on icon at bounding box center [15, 27] width 7 height 7
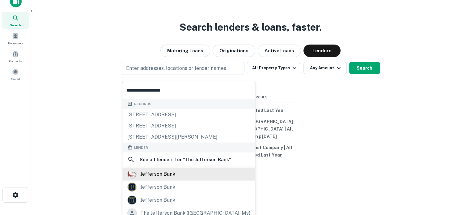
type input "**********"
click at [163, 171] on div "jefferson bank" at bounding box center [157, 173] width 35 height 9
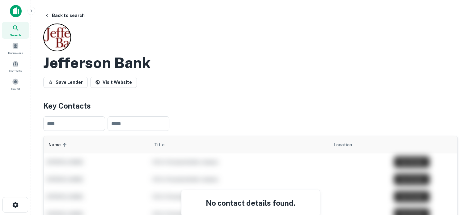
click at [17, 28] on icon at bounding box center [15, 27] width 7 height 7
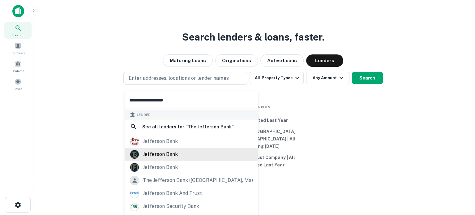
scroll to position [44, 0]
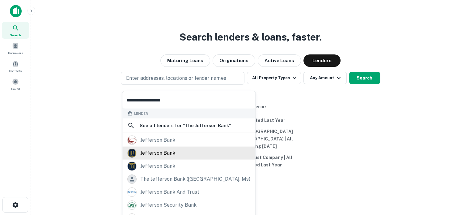
type input "**********"
click at [178, 155] on div "jefferson bank" at bounding box center [188, 152] width 123 height 9
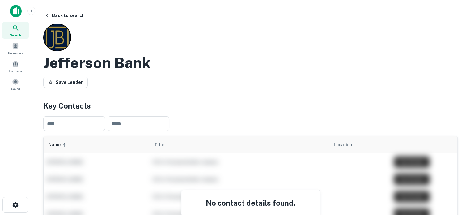
click at [13, 29] on icon at bounding box center [15, 27] width 7 height 7
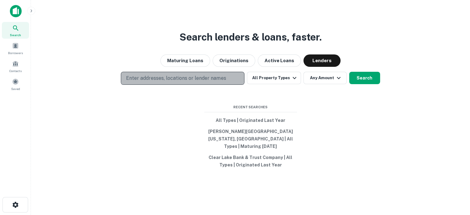
click at [171, 81] on p "Enter addresses, locations or lender names" at bounding box center [176, 77] width 100 height 7
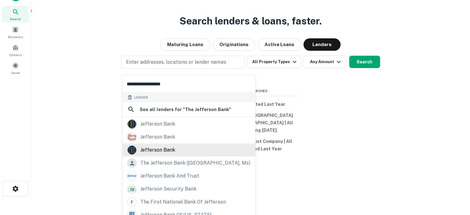
scroll to position [31, 0]
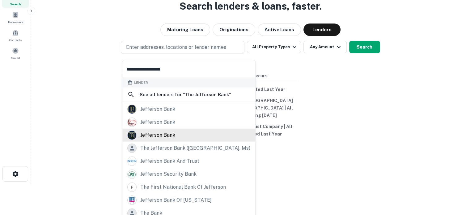
type input "**********"
click at [172, 135] on div "jefferson bank" at bounding box center [157, 134] width 35 height 9
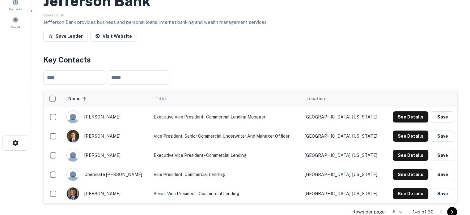
scroll to position [124, 0]
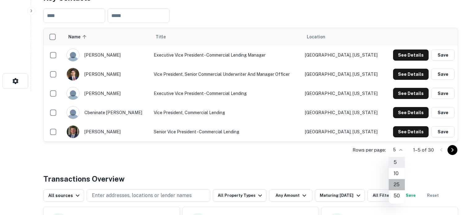
click at [398, 184] on li "25" at bounding box center [396, 184] width 16 height 11
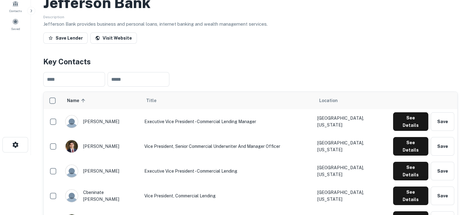
scroll to position [0, 0]
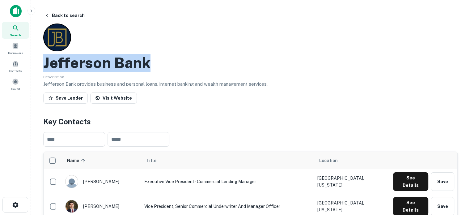
drag, startPoint x: 46, startPoint y: 61, endPoint x: 150, endPoint y: 59, distance: 104.2
click at [150, 59] on div "Jefferson Bank" at bounding box center [250, 63] width 414 height 18
copy h2 "Jefferson Bank"
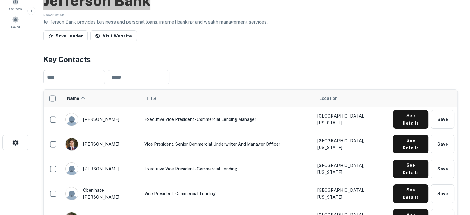
scroll to position [124, 0]
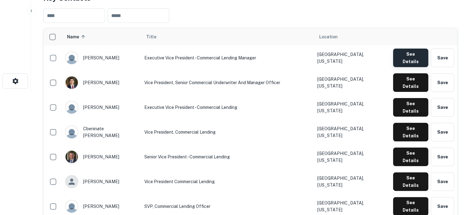
click at [399, 57] on button "See Details" at bounding box center [410, 58] width 35 height 19
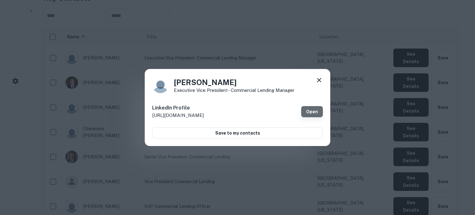
click at [306, 112] on link "Open" at bounding box center [312, 111] width 22 height 11
click at [320, 78] on icon at bounding box center [318, 79] width 7 height 7
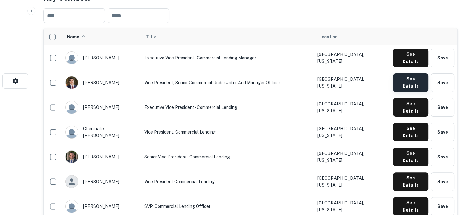
click at [398, 74] on button "See Details" at bounding box center [410, 82] width 35 height 19
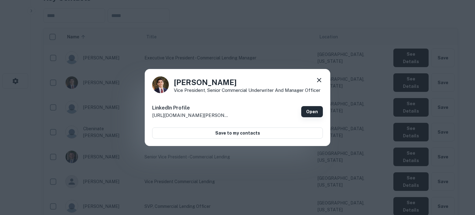
click at [314, 108] on link "Open" at bounding box center [312, 111] width 22 height 11
click at [318, 78] on icon at bounding box center [318, 79] width 7 height 7
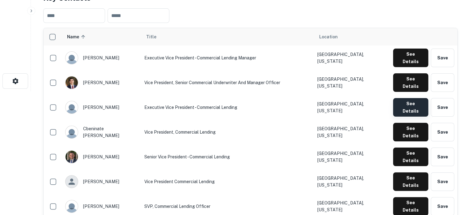
click at [401, 98] on button "See Details" at bounding box center [410, 107] width 35 height 19
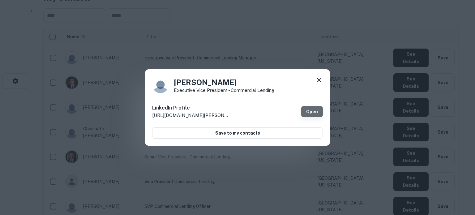
click at [314, 112] on link "Open" at bounding box center [312, 111] width 22 height 11
click at [318, 83] on icon at bounding box center [318, 79] width 7 height 7
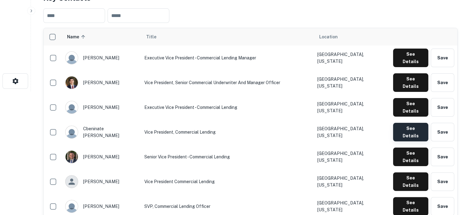
click at [412, 123] on button "See Details" at bounding box center [410, 132] width 35 height 19
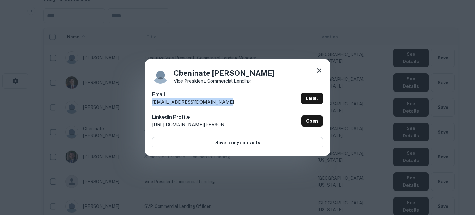
drag, startPoint x: 153, startPoint y: 105, endPoint x: 218, endPoint y: 105, distance: 65.5
click at [218, 105] on div "Cbeninate Beninate Vice President, Commercial Lending Email cbeninate@jefferson…" at bounding box center [237, 107] width 185 height 96
copy p "cbeninate@jeffersonbank.com"
click at [318, 70] on icon at bounding box center [319, 70] width 4 height 4
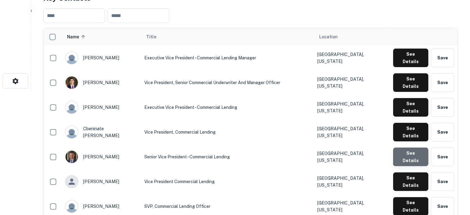
click at [412, 147] on button "See Details" at bounding box center [410, 156] width 35 height 19
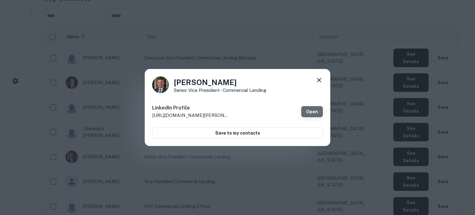
click at [318, 112] on link "Open" at bounding box center [312, 111] width 22 height 11
click at [320, 78] on icon at bounding box center [318, 79] width 7 height 7
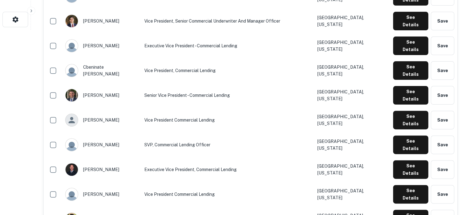
scroll to position [185, 0]
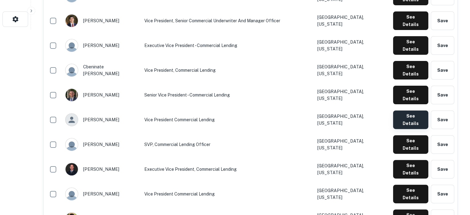
click at [401, 110] on button "See Details" at bounding box center [410, 119] width 35 height 19
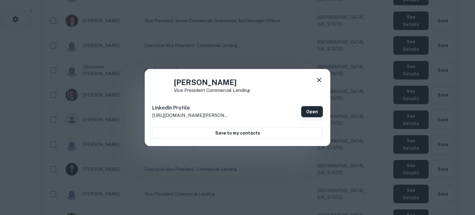
click at [310, 113] on link "Open" at bounding box center [312, 111] width 22 height 11
click at [320, 78] on icon at bounding box center [318, 79] width 7 height 7
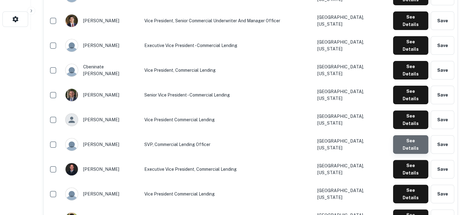
click at [420, 135] on button "See Details" at bounding box center [410, 144] width 35 height 19
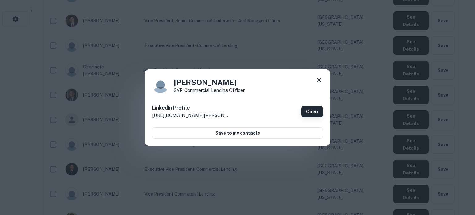
click at [307, 112] on link "Open" at bounding box center [312, 111] width 22 height 11
click at [316, 81] on icon at bounding box center [318, 79] width 7 height 7
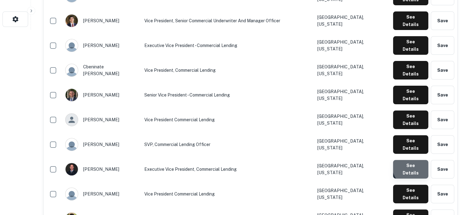
click at [418, 160] on button "See Details" at bounding box center [410, 169] width 35 height 19
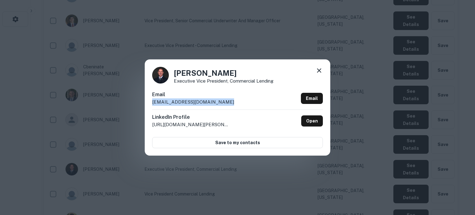
drag, startPoint x: 151, startPoint y: 103, endPoint x: 221, endPoint y: 102, distance: 69.8
click at [221, 102] on div "John Danielson Executive Vice President, Commercial Lending Email jdanielson@je…" at bounding box center [237, 107] width 185 height 96
copy p "jdanielson@jeffersonbank.com"
click at [320, 70] on icon at bounding box center [318, 70] width 7 height 7
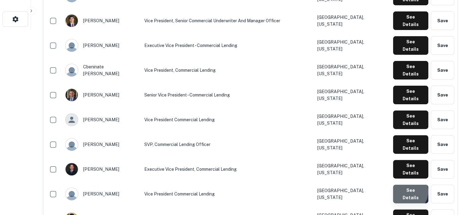
click at [406, 184] on button "See Details" at bounding box center [410, 193] width 35 height 19
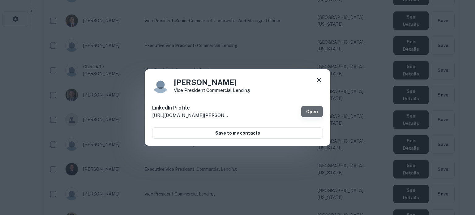
click at [321, 110] on link "Open" at bounding box center [312, 111] width 22 height 11
click at [318, 81] on icon at bounding box center [318, 79] width 7 height 7
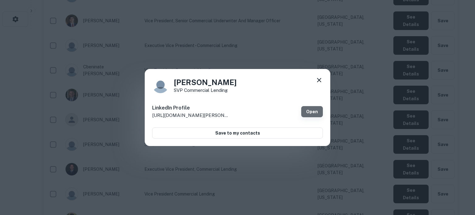
click at [310, 111] on link "Open" at bounding box center [312, 111] width 22 height 11
click at [318, 79] on icon at bounding box center [319, 80] width 4 height 4
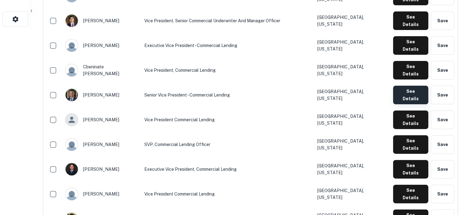
click at [397, 86] on button "See Details" at bounding box center [410, 95] width 35 height 19
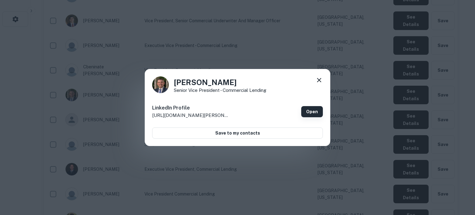
click at [318, 112] on link "Open" at bounding box center [312, 111] width 22 height 11
click at [323, 82] on div "Christopher Salinas Senior Vice President - Commercial Lending LinkedIn Profile…" at bounding box center [237, 107] width 185 height 77
click at [322, 81] on icon at bounding box center [318, 79] width 7 height 7
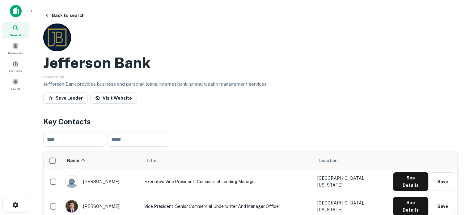
scroll to position [0, 0]
click at [19, 35] on span "Search" at bounding box center [15, 34] width 11 height 5
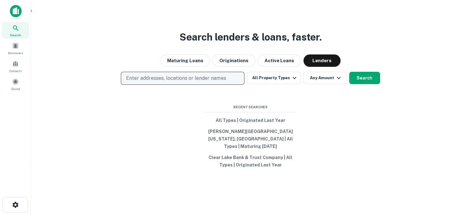
click at [188, 78] on p "Enter addresses, locations or lender names" at bounding box center [176, 77] width 100 height 7
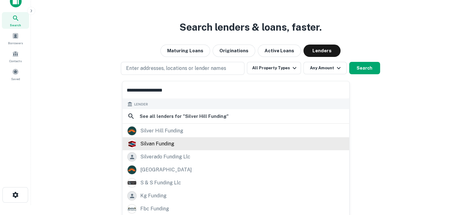
scroll to position [44, 0]
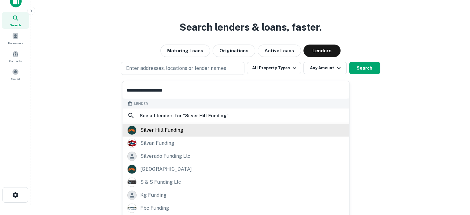
type input "**********"
click at [171, 130] on div "silver hill funding" at bounding box center [161, 129] width 43 height 9
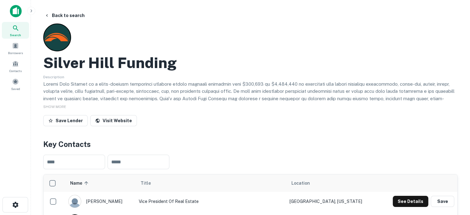
click at [14, 28] on icon at bounding box center [15, 27] width 7 height 7
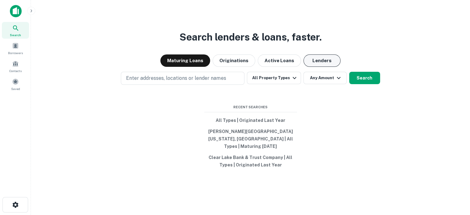
click at [315, 67] on button "Lenders" at bounding box center [321, 60] width 37 height 12
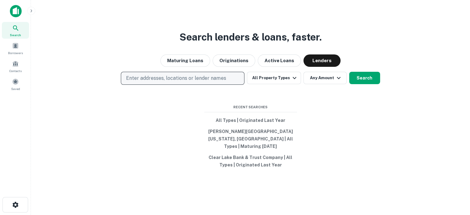
click at [221, 82] on p "Enter addresses, locations or lender names" at bounding box center [176, 77] width 100 height 7
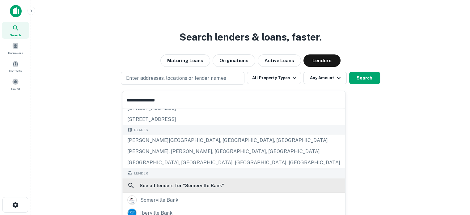
scroll to position [31, 0]
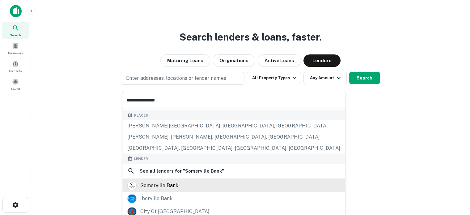
type input "**********"
click at [170, 184] on div "somerville bank" at bounding box center [159, 184] width 38 height 9
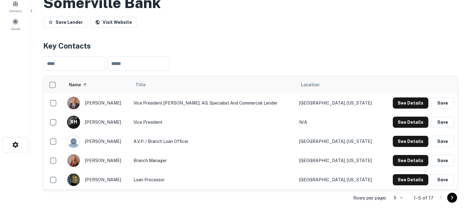
scroll to position [62, 0]
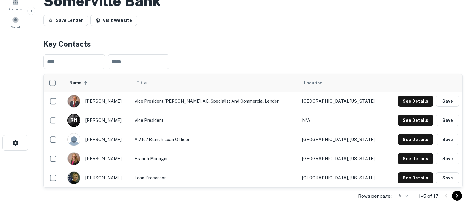
click at [402, 153] on body "Search Borrowers Contacts Saved Back to search Somerville Bank Save Lender Visi…" at bounding box center [237, 45] width 475 height 215
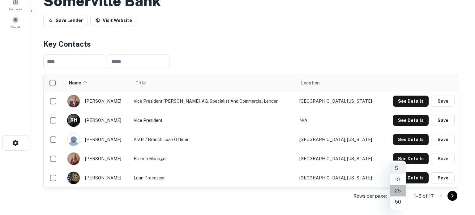
click at [398, 190] on li "25" at bounding box center [398, 190] width 16 height 11
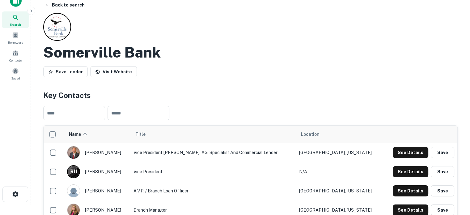
scroll to position [0, 0]
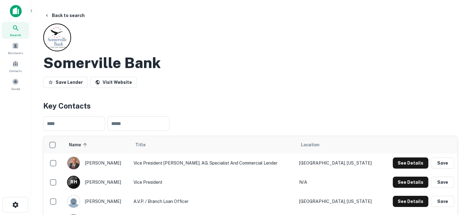
drag, startPoint x: 15, startPoint y: 26, endPoint x: 113, endPoint y: 53, distance: 101.6
click at [15, 26] on icon at bounding box center [15, 27] width 7 height 7
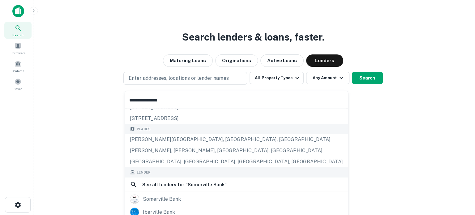
scroll to position [14, 0]
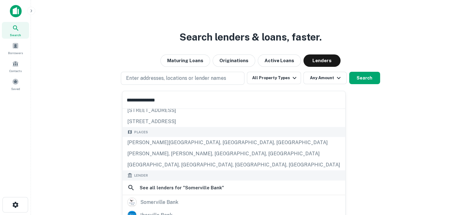
type input "**********"
click at [315, 66] on button "Lenders" at bounding box center [321, 60] width 37 height 12
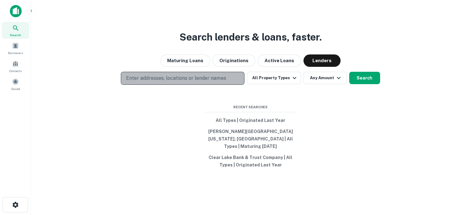
click at [178, 79] on p "Enter addresses, locations or lender names" at bounding box center [176, 77] width 100 height 7
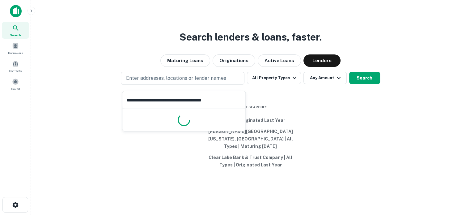
click at [175, 95] on input "**********" at bounding box center [183, 99] width 123 height 17
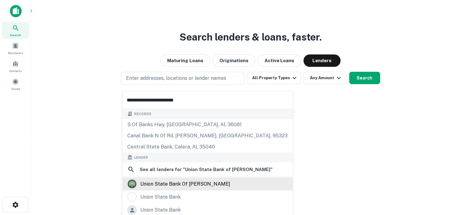
type input "**********"
click at [167, 182] on div "union state bank of hazen" at bounding box center [185, 183] width 90 height 9
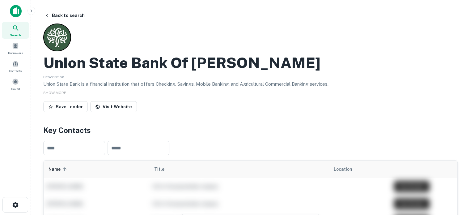
click at [20, 33] on span "Search" at bounding box center [15, 34] width 11 height 5
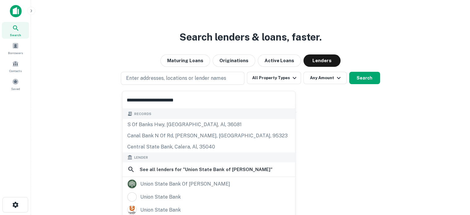
scroll to position [44, 0]
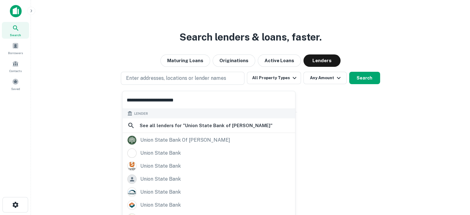
type input "**********"
drag, startPoint x: 200, startPoint y: 103, endPoint x: 112, endPoint y: 89, distance: 88.2
click at [113, 89] on body "**********" at bounding box center [235, 107] width 470 height 215
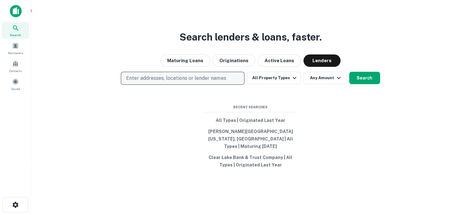
click at [211, 82] on p "Enter addresses, locations or lender names" at bounding box center [176, 77] width 100 height 7
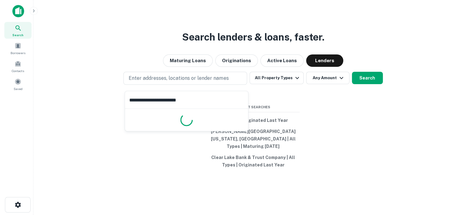
scroll to position [0, 0]
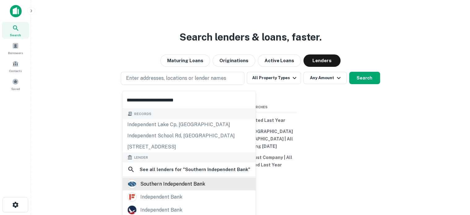
type input "**********"
click at [174, 183] on div "southern independent bank" at bounding box center [172, 183] width 65 height 9
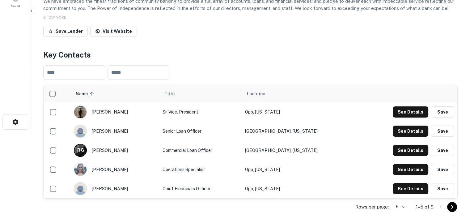
scroll to position [124, 0]
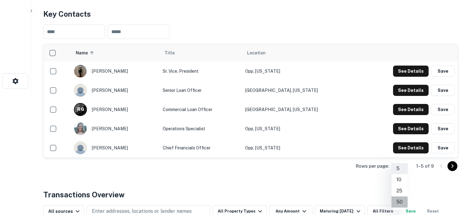
click at [399, 196] on li "50" at bounding box center [399, 201] width 16 height 11
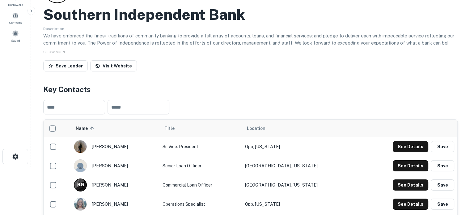
scroll to position [0, 0]
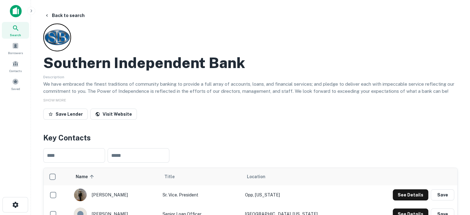
click at [22, 31] on div "Search" at bounding box center [15, 30] width 27 height 17
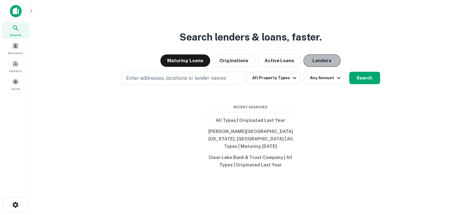
click at [312, 67] on button "Lenders" at bounding box center [321, 60] width 37 height 12
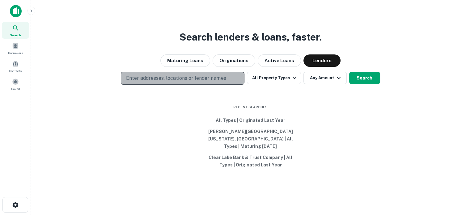
click at [222, 80] on p "Enter addresses, locations or lender names" at bounding box center [176, 77] width 100 height 7
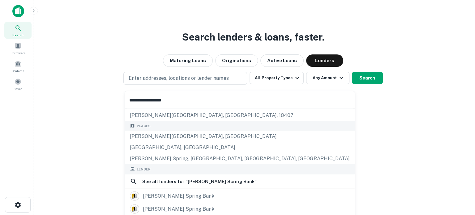
scroll to position [31, 0]
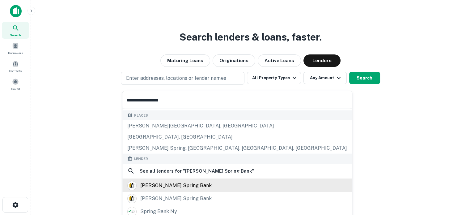
type input "**********"
click at [170, 180] on div "[PERSON_NAME] spring bank" at bounding box center [175, 184] width 71 height 9
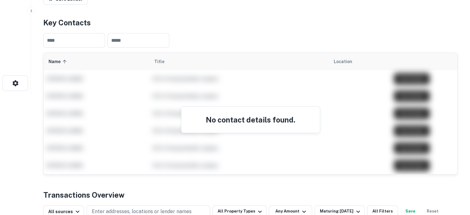
scroll to position [31, 0]
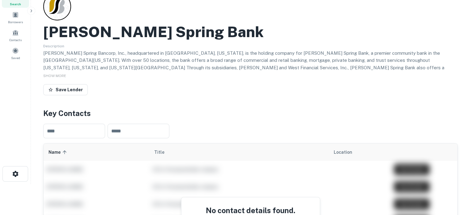
click at [19, 5] on span "Search" at bounding box center [15, 4] width 11 height 5
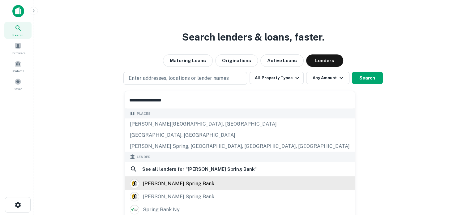
scroll to position [62, 0]
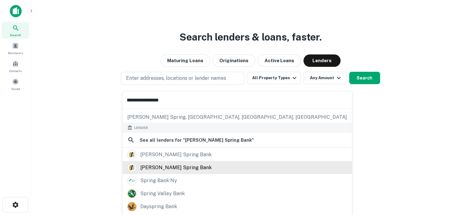
type input "**********"
click at [162, 168] on div "sandy spring bank" at bounding box center [175, 167] width 71 height 9
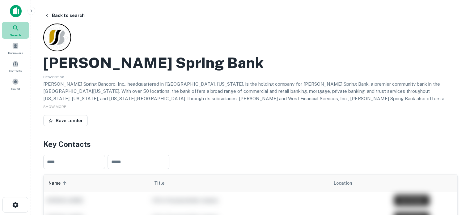
click at [17, 31] on icon at bounding box center [15, 27] width 7 height 7
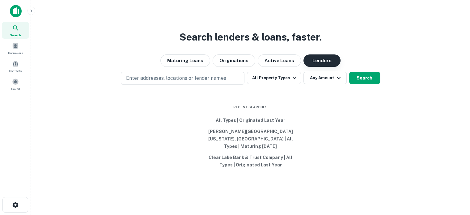
click at [314, 63] on button "Lenders" at bounding box center [321, 60] width 37 height 12
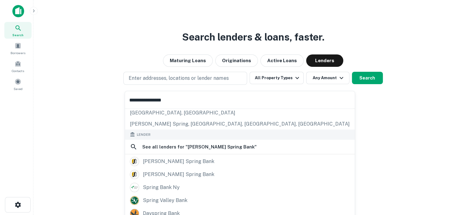
scroll to position [76, 0]
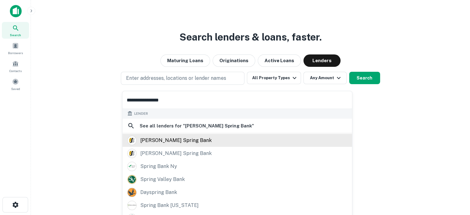
type input "**********"
click at [172, 144] on div "sandy spring bank" at bounding box center [175, 139] width 71 height 9
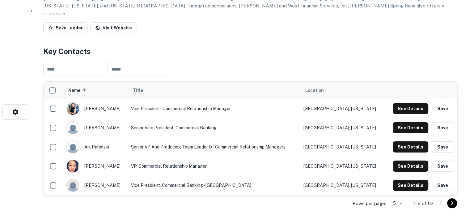
scroll to position [124, 0]
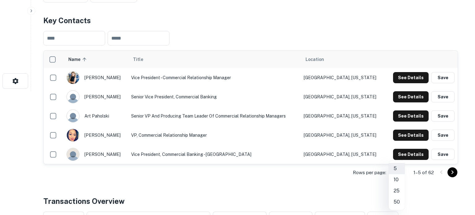
click at [398, 201] on li "50" at bounding box center [396, 201] width 16 height 11
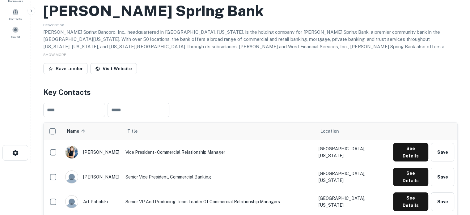
scroll to position [31, 0]
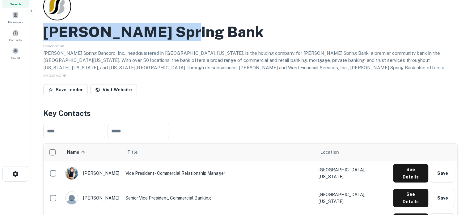
drag, startPoint x: 43, startPoint y: 29, endPoint x: 192, endPoint y: 30, distance: 149.3
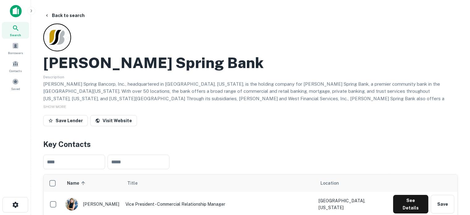
click at [117, 75] on div "Description Sandy Spring Bancorp, Inc., headquartered in Olney, Maryland, is th…" at bounding box center [250, 87] width 414 height 28
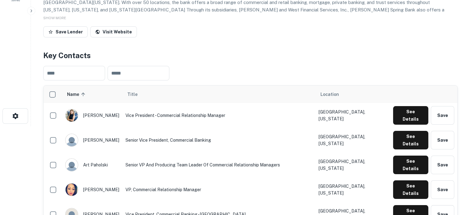
scroll to position [93, 0]
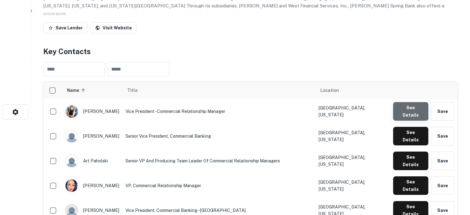
click at [402, 112] on button "See Details" at bounding box center [410, 111] width 35 height 19
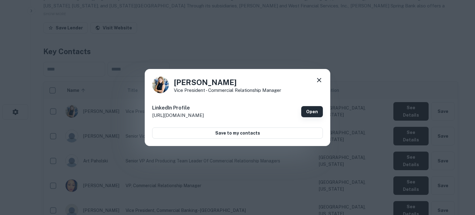
click at [315, 111] on link "Open" at bounding box center [312, 111] width 22 height 11
click at [317, 79] on icon at bounding box center [318, 79] width 7 height 7
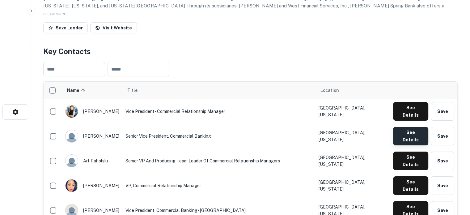
click at [401, 129] on button "See Details" at bounding box center [410, 136] width 35 height 19
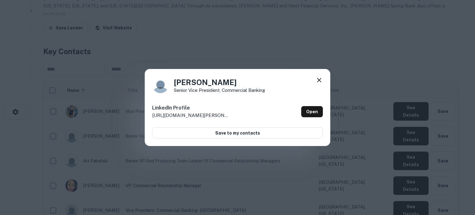
click at [299, 112] on div "LinkedIn Profile http://www.linkedin.com/in/andrea-pelletier-31b2219 Open" at bounding box center [237, 111] width 171 height 22
click at [313, 111] on link "Open" at bounding box center [312, 111] width 22 height 11
click at [316, 80] on icon at bounding box center [318, 79] width 7 height 7
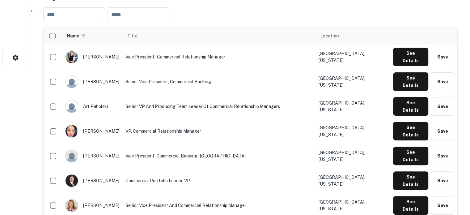
scroll to position [155, 0]
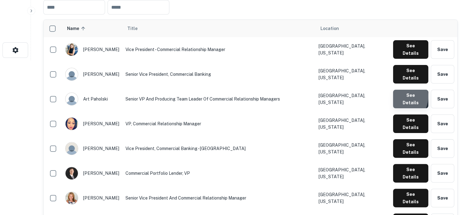
click at [399, 90] on button "See Details" at bounding box center [410, 99] width 35 height 19
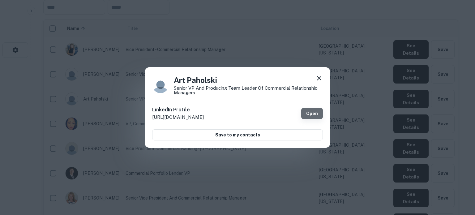
click at [308, 113] on link "Open" at bounding box center [312, 113] width 22 height 11
click at [320, 76] on icon at bounding box center [318, 77] width 7 height 7
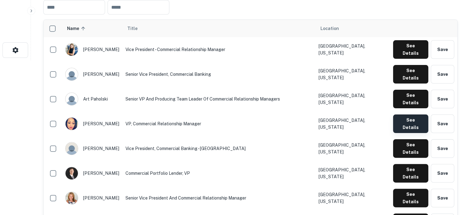
click at [405, 114] on button "See Details" at bounding box center [410, 123] width 35 height 19
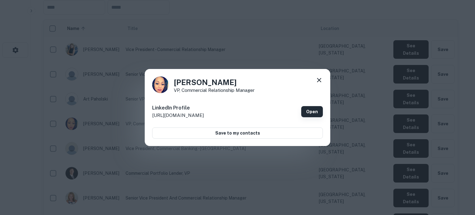
click at [310, 109] on link "Open" at bounding box center [312, 111] width 22 height 11
click at [320, 79] on icon at bounding box center [318, 79] width 7 height 7
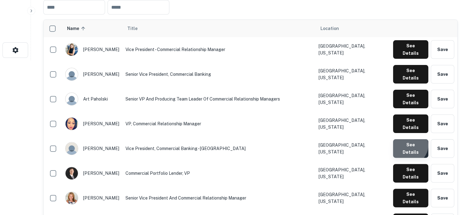
click at [409, 139] on button "See Details" at bounding box center [410, 148] width 35 height 19
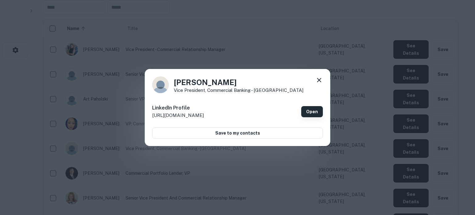
click at [310, 109] on link "Open" at bounding box center [312, 111] width 22 height 11
click at [320, 80] on icon at bounding box center [318, 79] width 7 height 7
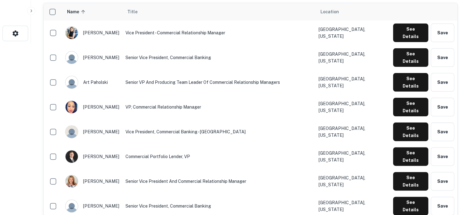
scroll to position [185, 0]
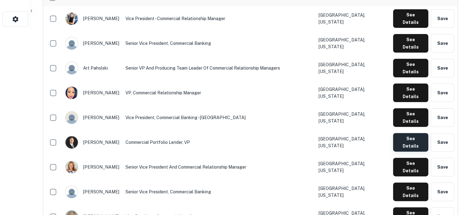
click at [402, 133] on button "See Details" at bounding box center [410, 142] width 35 height 19
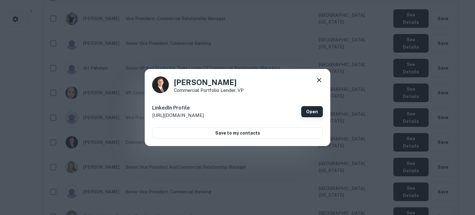
click at [313, 115] on link "Open" at bounding box center [312, 111] width 22 height 11
click at [319, 81] on icon at bounding box center [318, 79] width 7 height 7
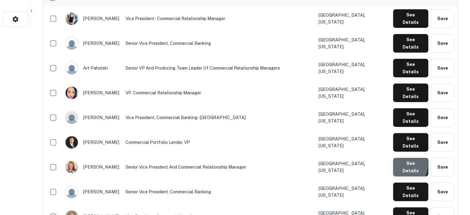
click at [397, 158] on button "See Details" at bounding box center [410, 167] width 35 height 19
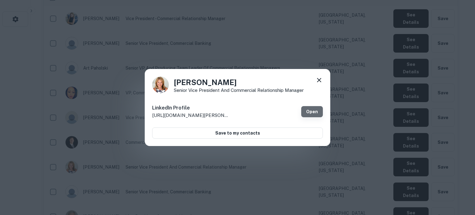
click at [305, 109] on link "Open" at bounding box center [312, 111] width 22 height 11
click at [320, 78] on icon at bounding box center [319, 80] width 4 height 4
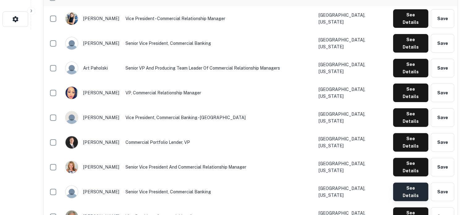
click at [402, 182] on button "See Details" at bounding box center [410, 191] width 35 height 19
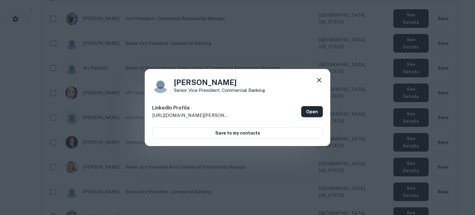
click at [318, 110] on link "Open" at bounding box center [312, 111] width 22 height 11
click at [319, 77] on icon at bounding box center [318, 79] width 7 height 7
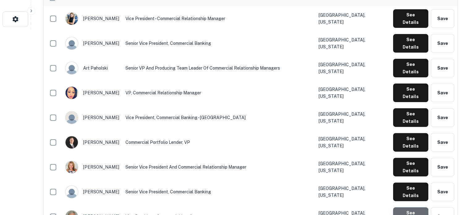
click at [408, 207] on button "See Details" at bounding box center [410, 216] width 35 height 19
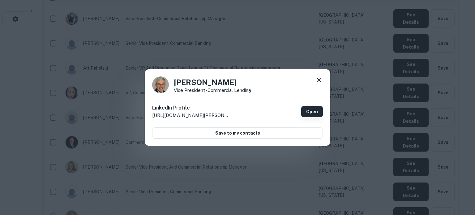
click at [318, 110] on link "Open" at bounding box center [312, 111] width 22 height 11
click at [318, 79] on icon at bounding box center [319, 80] width 4 height 4
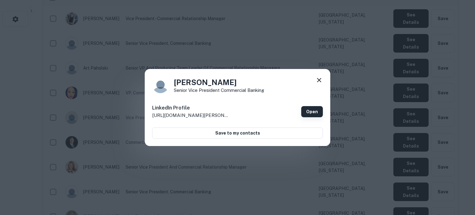
click at [306, 110] on link "Open" at bounding box center [312, 111] width 22 height 11
click at [319, 79] on icon at bounding box center [318, 79] width 7 height 7
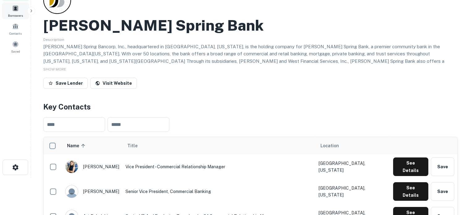
scroll to position [31, 0]
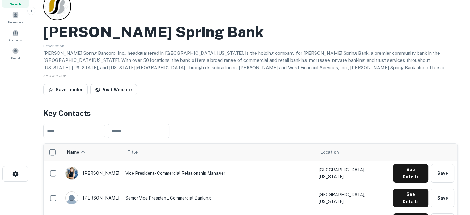
click at [17, 4] on span "Search" at bounding box center [15, 4] width 11 height 5
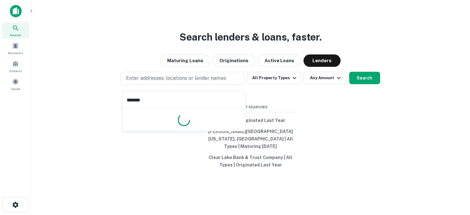
click at [165, 98] on input "*******" at bounding box center [183, 99] width 123 height 17
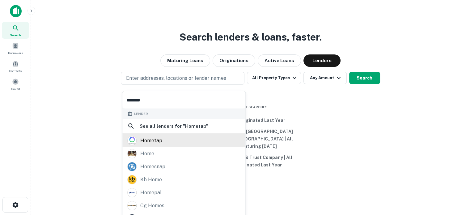
type input "*******"
click at [159, 141] on div "hometap" at bounding box center [151, 140] width 22 height 9
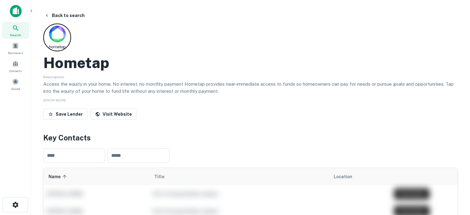
click at [19, 28] on icon at bounding box center [15, 27] width 7 height 7
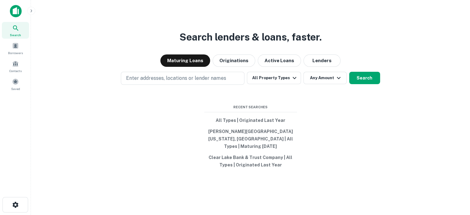
click at [325, 71] on div "Search lenders & loans, faster. Maturing Loans Originations Active Loans Lender…" at bounding box center [250, 122] width 429 height 215
click at [324, 66] on button "Lenders" at bounding box center [321, 60] width 37 height 12
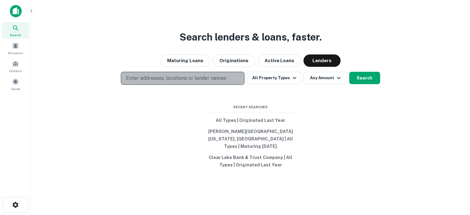
click at [211, 81] on p "Enter addresses, locations or lender names" at bounding box center [176, 77] width 100 height 7
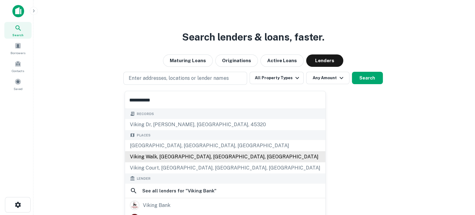
scroll to position [62, 0]
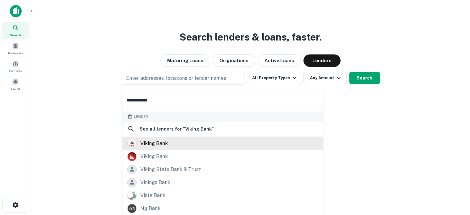
type input "**********"
click at [167, 143] on div "viking bank" at bounding box center [154, 142] width 28 height 9
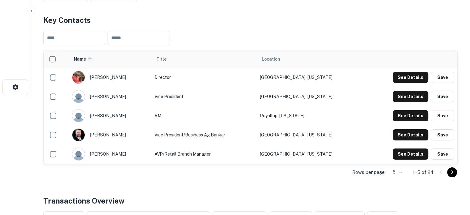
scroll to position [124, 0]
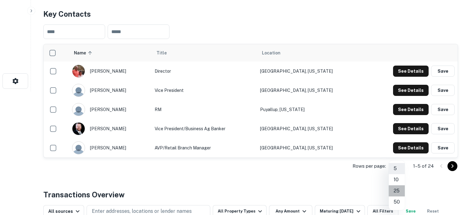
click at [396, 191] on li "25" at bounding box center [396, 190] width 16 height 11
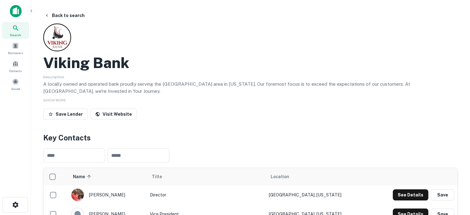
scroll to position [0, 0]
click at [21, 27] on div "Search" at bounding box center [15, 30] width 27 height 17
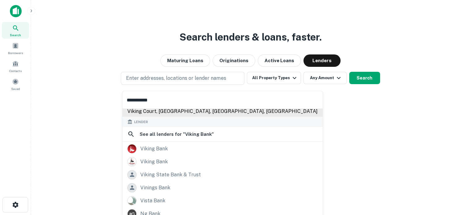
scroll to position [62, 0]
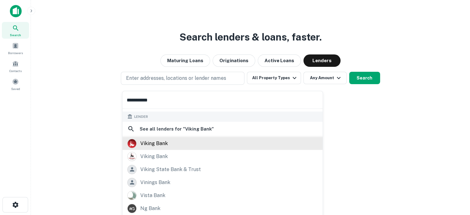
type input "**********"
click at [169, 145] on div "viking bank" at bounding box center [222, 142] width 190 height 9
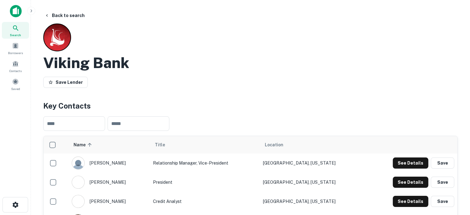
click at [17, 32] on span "Search" at bounding box center [15, 34] width 11 height 5
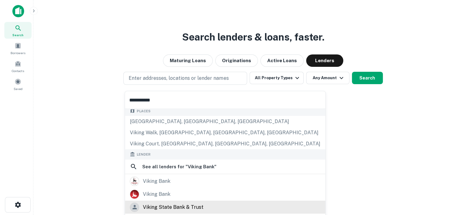
scroll to position [62, 0]
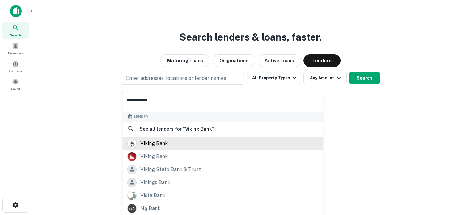
type input "**********"
click at [155, 147] on div "viking bank" at bounding box center [154, 142] width 28 height 9
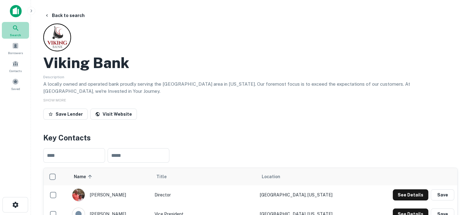
click at [17, 28] on icon at bounding box center [15, 27] width 7 height 7
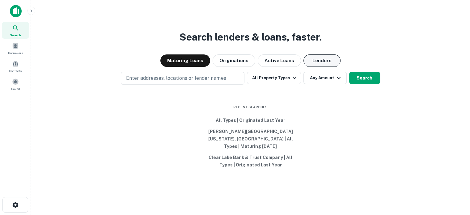
click at [328, 64] on button "Lenders" at bounding box center [321, 60] width 37 height 12
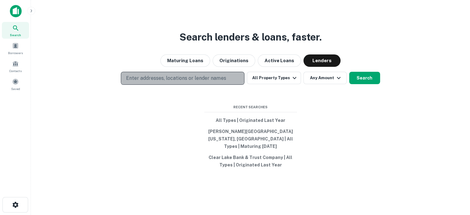
click at [214, 81] on p "Enter addresses, locations or lender names" at bounding box center [176, 77] width 100 height 7
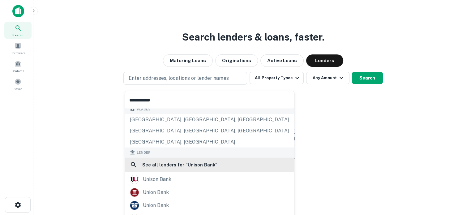
scroll to position [62, 0]
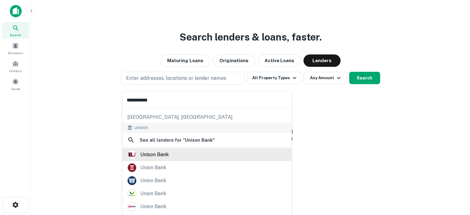
type input "**********"
click at [164, 151] on div "unison bank" at bounding box center [154, 154] width 28 height 9
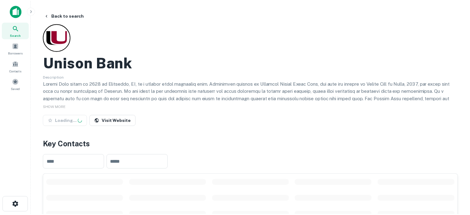
scroll to position [155, 0]
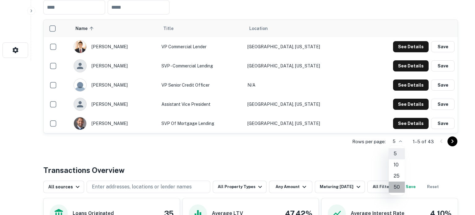
click at [394, 184] on li "50" at bounding box center [396, 186] width 16 height 11
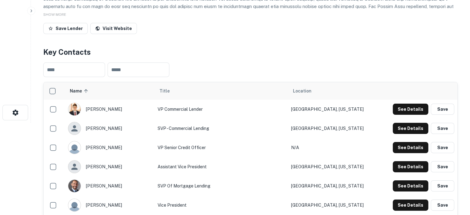
scroll to position [0, 0]
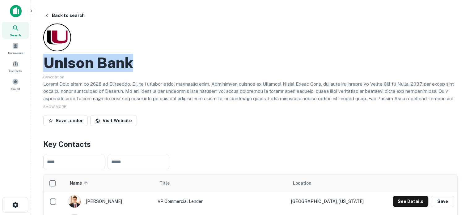
drag, startPoint x: 40, startPoint y: 64, endPoint x: 198, endPoint y: 89, distance: 160.1
copy h2 "Unison Bank"
drag, startPoint x: 104, startPoint y: 122, endPoint x: 121, endPoint y: 123, distance: 16.7
click at [121, 123] on link "Visit Website" at bounding box center [113, 120] width 47 height 11
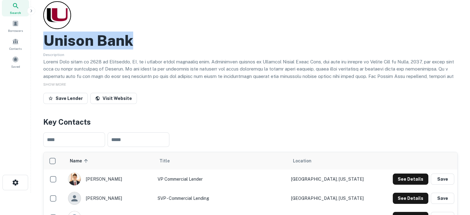
scroll to position [31, 0]
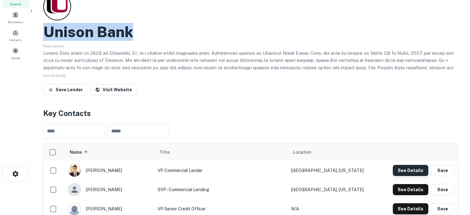
click at [412, 172] on button "See Details" at bounding box center [411, 170] width 36 height 11
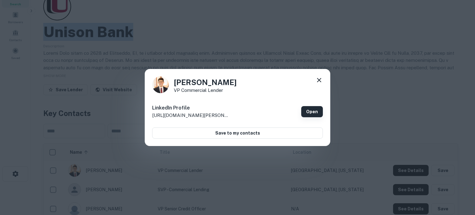
click at [314, 114] on link "Open" at bounding box center [312, 111] width 22 height 11
click at [353, 176] on div "Austin Dickman VP Commercial Lender LinkedIn Profile http://www.linkedin.com/in…" at bounding box center [237, 107] width 475 height 215
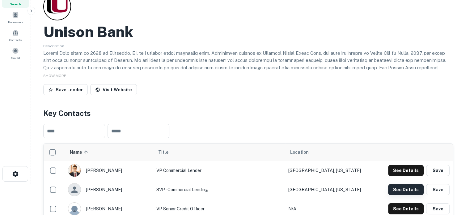
click at [408, 188] on button "See Details" at bounding box center [406, 189] width 36 height 11
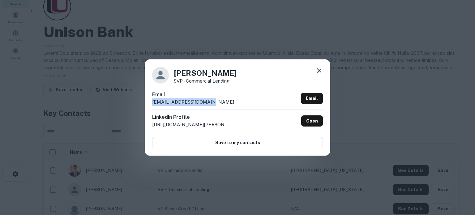
drag, startPoint x: 208, startPoint y: 105, endPoint x: 146, endPoint y: 107, distance: 62.4
click at [146, 107] on div "Christofer Yacoub SVP - Commercial Lending Email cyacoub@unisonbank.com Email L…" at bounding box center [237, 107] width 185 height 96
copy p "cyacoub@unisonbank.com"
click at [317, 73] on icon at bounding box center [319, 70] width 4 height 4
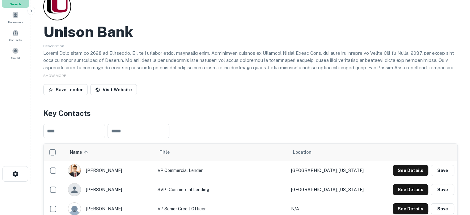
click at [18, 5] on span "Search" at bounding box center [15, 4] width 11 height 5
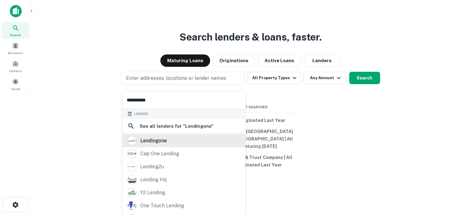
type input "**********"
click at [170, 139] on div "lendingone" at bounding box center [183, 140] width 113 height 9
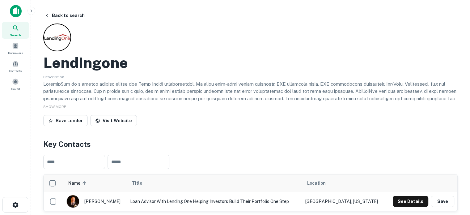
click at [23, 32] on div "Search" at bounding box center [15, 30] width 27 height 17
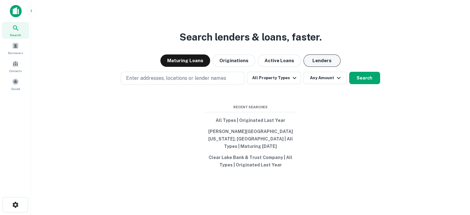
click at [320, 67] on button "Lenders" at bounding box center [321, 60] width 37 height 12
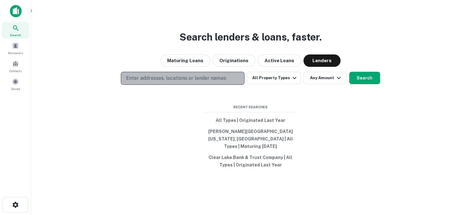
click at [215, 82] on p "Enter addresses, locations or lender names" at bounding box center [176, 77] width 100 height 7
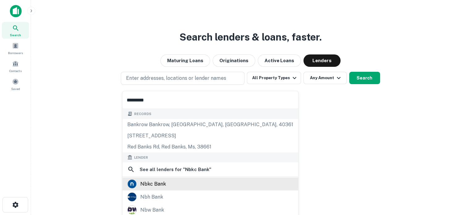
type input "*********"
drag, startPoint x: 164, startPoint y: 180, endPoint x: 168, endPoint y: 178, distance: 4.1
click at [164, 180] on div "nbkc bank" at bounding box center [153, 183] width 26 height 9
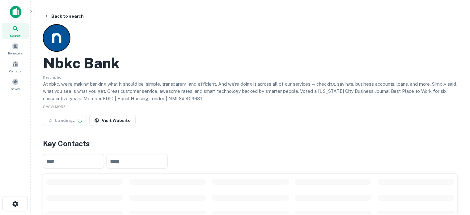
scroll to position [155, 0]
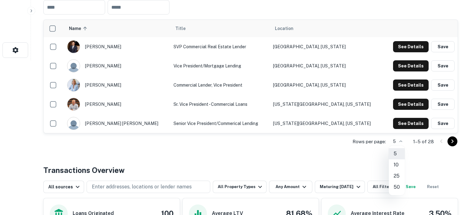
click at [398, 176] on li "25" at bounding box center [396, 175] width 16 height 11
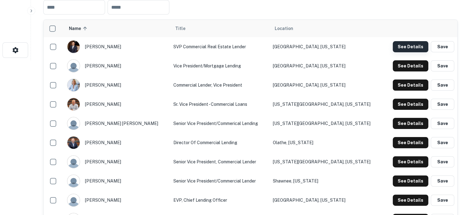
click at [413, 52] on button "See Details" at bounding box center [411, 46] width 36 height 11
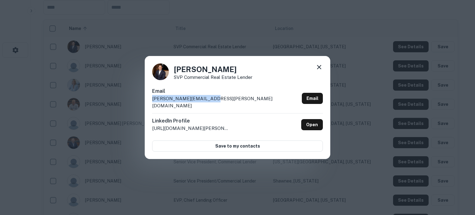
drag, startPoint x: 151, startPoint y: 105, endPoint x: 219, endPoint y: 104, distance: 68.6
click at [219, 104] on div "[PERSON_NAME] SVP Commercial Real Estate Lender Email [PERSON_NAME][EMAIL_ADDRE…" at bounding box center [237, 107] width 185 height 103
copy p "[PERSON_NAME][EMAIL_ADDRESS][PERSON_NAME][DOMAIN_NAME]"
click at [321, 71] on icon at bounding box center [318, 66] width 7 height 7
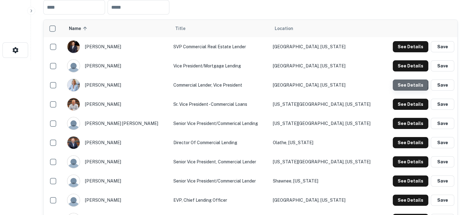
click at [401, 85] on button "See Details" at bounding box center [411, 84] width 36 height 11
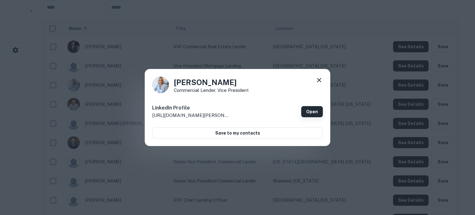
click at [313, 112] on link "Open" at bounding box center [312, 111] width 22 height 11
click at [320, 79] on icon at bounding box center [318, 79] width 7 height 7
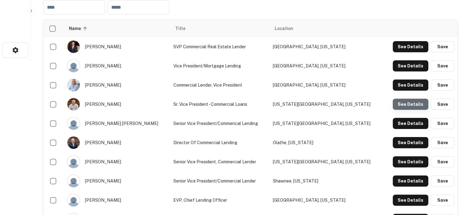
click at [406, 108] on button "See Details" at bounding box center [411, 104] width 36 height 11
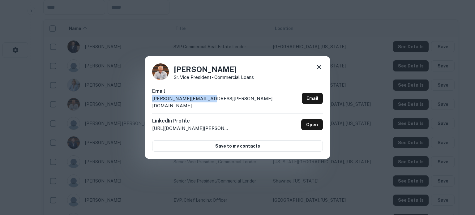
drag, startPoint x: 150, startPoint y: 105, endPoint x: 207, endPoint y: 103, distance: 56.9
click at [207, 103] on div "Chris Calvert Sr. Vice President - Commercial Loans Email chris.calvert@nbkc.co…" at bounding box center [237, 107] width 185 height 103
copy p "chris.calvert@nbkc.com"
click at [320, 69] on icon at bounding box center [319, 67] width 4 height 4
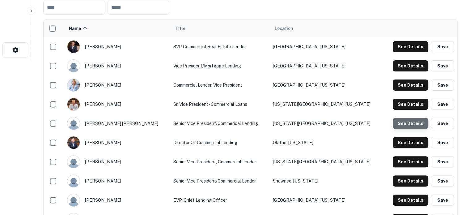
click at [413, 120] on button "See Details" at bounding box center [411, 123] width 36 height 11
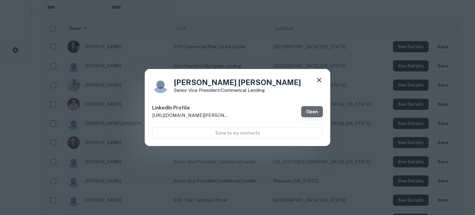
click at [317, 110] on link "Open" at bounding box center [312, 111] width 22 height 11
click at [321, 79] on icon at bounding box center [318, 79] width 7 height 7
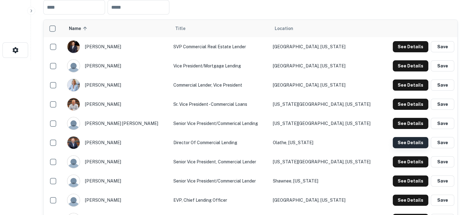
click at [398, 142] on button "See Details" at bounding box center [411, 142] width 36 height 11
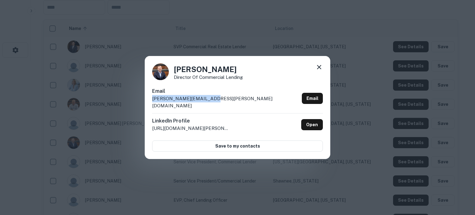
drag, startPoint x: 147, startPoint y: 104, endPoint x: 230, endPoint y: 104, distance: 83.1
click at [230, 104] on div "Eric Clemenson Director of Commercial Lending Email eric.clemenson@nbkc.com Ema…" at bounding box center [237, 107] width 185 height 103
copy p "eric.clemenson@nbkc.com"
click at [317, 71] on icon at bounding box center [318, 66] width 7 height 7
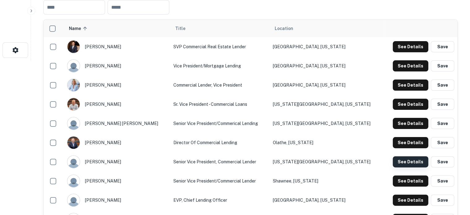
click at [400, 163] on button "See Details" at bounding box center [411, 161] width 36 height 11
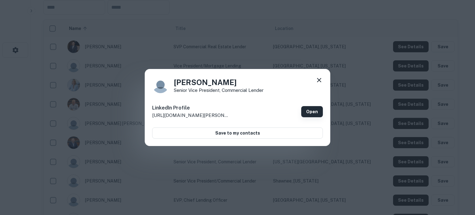
click at [312, 111] on link "Open" at bounding box center [312, 111] width 22 height 11
click at [319, 82] on icon at bounding box center [318, 79] width 7 height 7
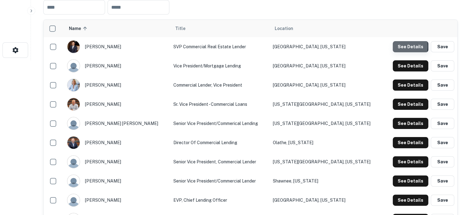
click at [394, 47] on button "See Details" at bounding box center [411, 46] width 36 height 11
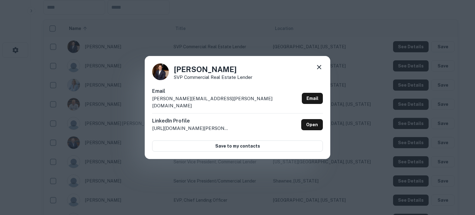
click at [153, 104] on p "andrew.perkins@nbkc.com" at bounding box center [225, 102] width 147 height 15
drag, startPoint x: 152, startPoint y: 104, endPoint x: 227, endPoint y: 102, distance: 75.4
click at [226, 102] on div "Email andrew.perkins@nbkc.com Email" at bounding box center [237, 100] width 171 height 26
copy p "andrew.perkins@nbkc.com"
click at [320, 69] on icon at bounding box center [319, 67] width 4 height 4
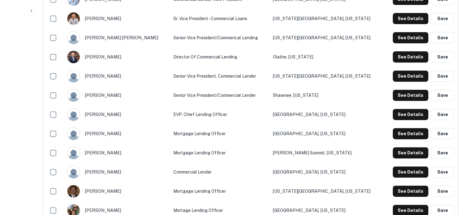
scroll to position [247, 0]
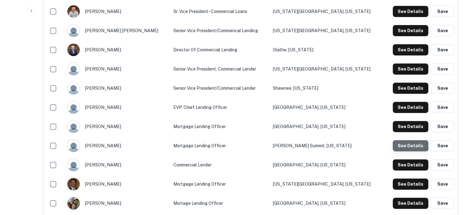
click at [408, 143] on button "See Details" at bounding box center [411, 145] width 36 height 11
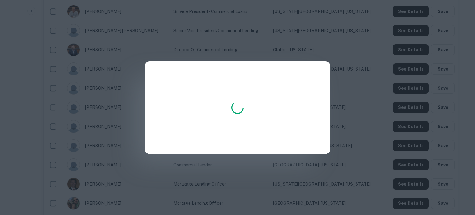
click at [349, 132] on div at bounding box center [237, 107] width 475 height 215
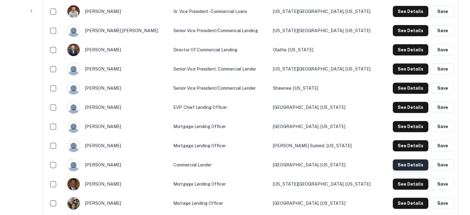
click at [399, 162] on button "See Details" at bounding box center [411, 164] width 36 height 11
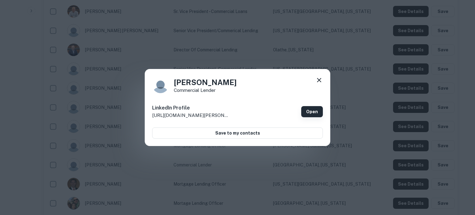
click at [314, 115] on link "Open" at bounding box center [312, 111] width 22 height 11
click at [320, 82] on icon at bounding box center [319, 80] width 4 height 4
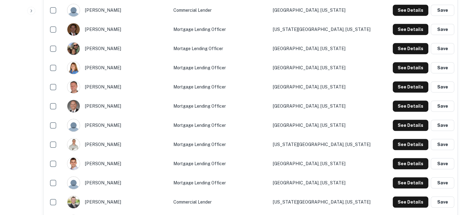
scroll to position [464, 0]
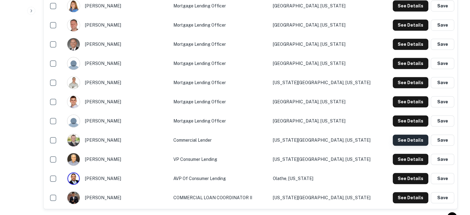
click at [404, 138] on button "See Details" at bounding box center [411, 139] width 36 height 11
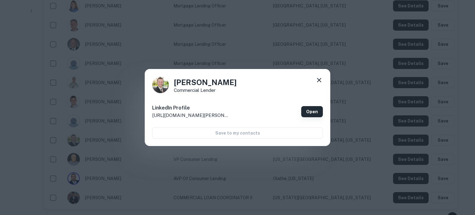
click at [311, 111] on link "Open" at bounding box center [312, 111] width 22 height 11
click at [318, 81] on icon at bounding box center [318, 79] width 7 height 7
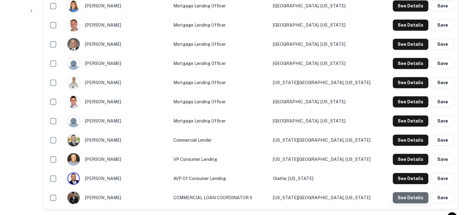
click at [411, 197] on button "See Details" at bounding box center [411, 197] width 36 height 11
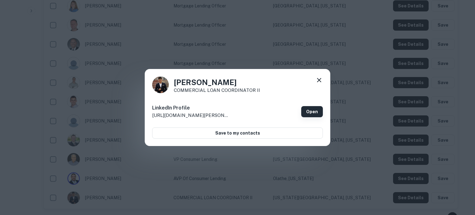
click at [314, 113] on link "Open" at bounding box center [312, 111] width 22 height 11
click at [318, 82] on icon at bounding box center [318, 79] width 7 height 7
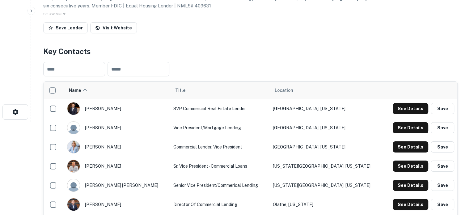
scroll to position [31, 0]
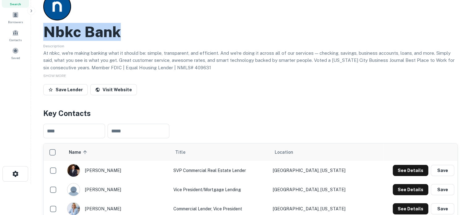
drag, startPoint x: 39, startPoint y: 36, endPoint x: 143, endPoint y: 36, distance: 104.4
copy h2 "Nbkc Bank"
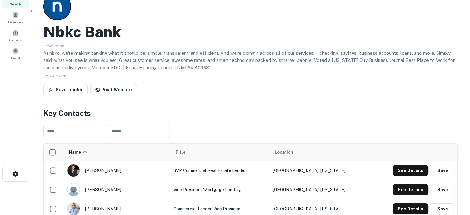
click at [21, 8] on div "Search Borrowers Contacts Saved" at bounding box center [15, 26] width 31 height 70
click at [14, 6] on span "Search" at bounding box center [15, 4] width 11 height 5
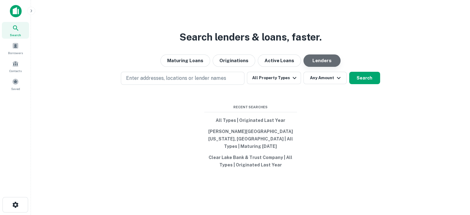
click at [315, 67] on button "Lenders" at bounding box center [321, 60] width 37 height 12
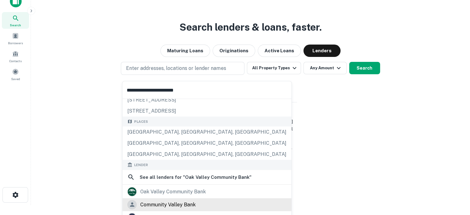
scroll to position [62, 0]
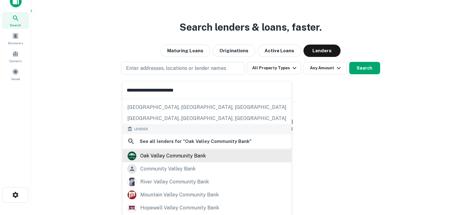
type input "**********"
click at [172, 157] on div "oak valley community bank" at bounding box center [173, 155] width 66 height 9
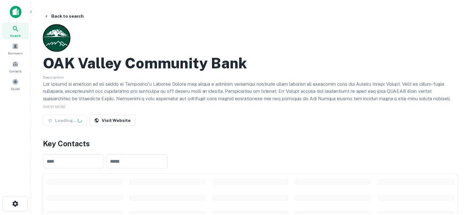
scroll to position [155, 0]
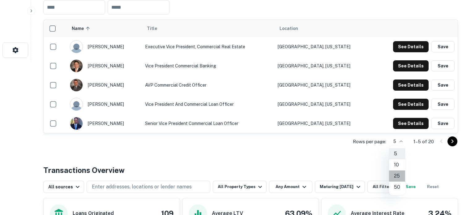
click at [397, 176] on li "25" at bounding box center [397, 175] width 16 height 11
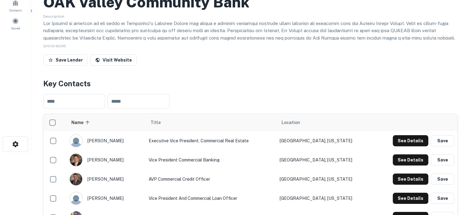
scroll to position [31, 0]
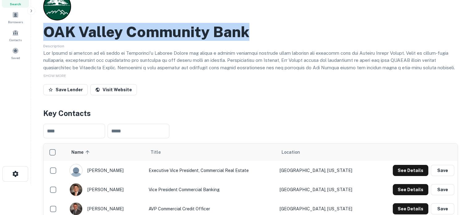
drag, startPoint x: 45, startPoint y: 36, endPoint x: 261, endPoint y: 37, distance: 216.0
click at [261, 37] on div "OAK Valley Community Bank" at bounding box center [250, 32] width 414 height 18
copy h2 "OAK Valley Community Bank"
click at [108, 91] on link "Visit Website" at bounding box center [113, 89] width 47 height 11
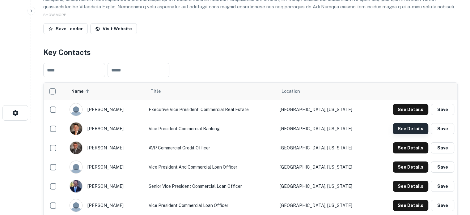
scroll to position [93, 0]
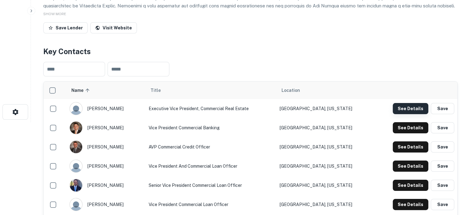
click at [416, 113] on button "See Details" at bounding box center [411, 108] width 36 height 11
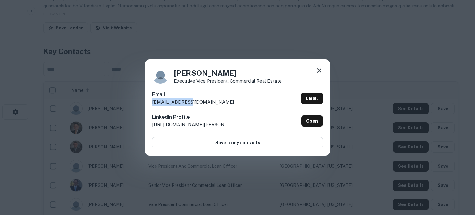
drag, startPoint x: 153, startPoint y: 106, endPoint x: 226, endPoint y: 115, distance: 73.8
click at [209, 105] on div "Email [EMAIL_ADDRESS][DOMAIN_NAME] Email" at bounding box center [237, 100] width 171 height 19
copy p "[EMAIL_ADDRESS][DOMAIN_NAME]"
click at [320, 69] on icon at bounding box center [319, 70] width 4 height 4
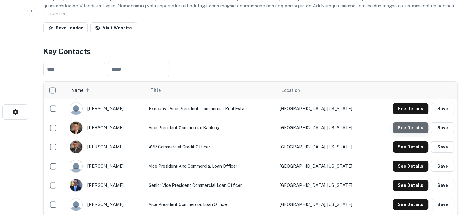
click at [415, 129] on button "See Details" at bounding box center [411, 127] width 36 height 11
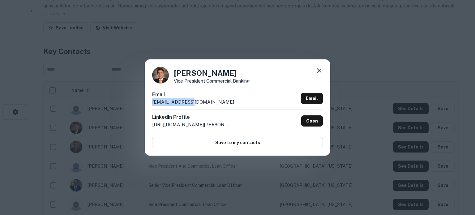
drag, startPoint x: 200, startPoint y: 103, endPoint x: 152, endPoint y: 105, distance: 47.7
click at [152, 105] on div "Email [EMAIL_ADDRESS][DOMAIN_NAME] Email" at bounding box center [237, 100] width 171 height 19
copy p "[EMAIL_ADDRESS][DOMAIN_NAME]"
click at [316, 73] on icon at bounding box center [318, 70] width 7 height 7
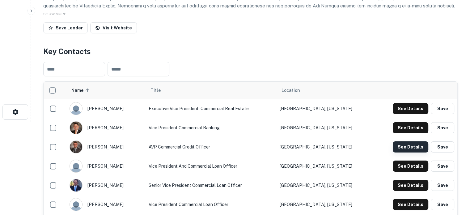
click at [398, 147] on button "See Details" at bounding box center [411, 146] width 36 height 11
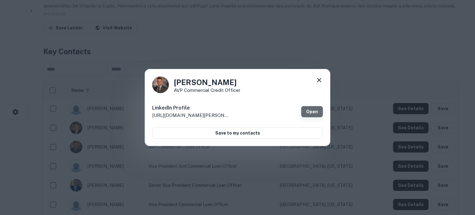
click at [312, 110] on link "Open" at bounding box center [312, 111] width 22 height 11
click at [317, 79] on icon at bounding box center [318, 79] width 7 height 7
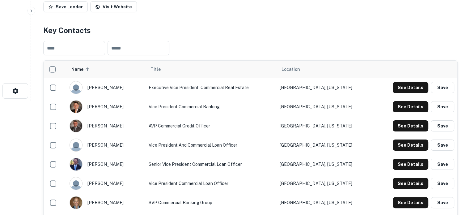
scroll to position [124, 0]
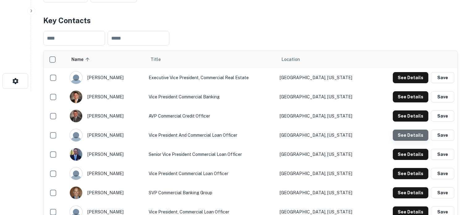
click at [413, 139] on button "See Details" at bounding box center [411, 134] width 36 height 11
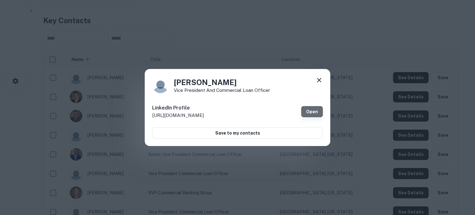
click at [308, 112] on link "Open" at bounding box center [312, 111] width 22 height 11
click at [319, 78] on icon at bounding box center [318, 79] width 7 height 7
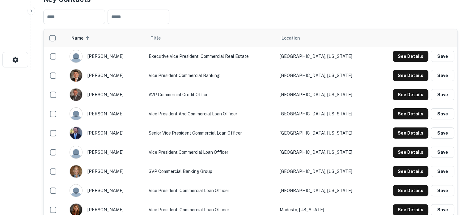
scroll to position [185, 0]
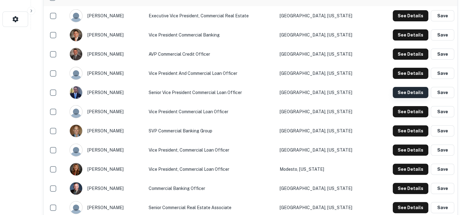
click at [404, 95] on button "See Details" at bounding box center [411, 92] width 36 height 11
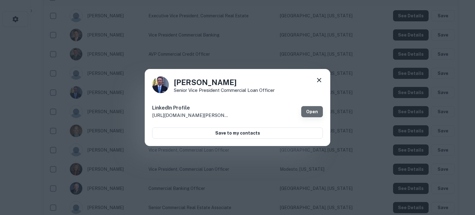
click at [314, 112] on link "Open" at bounding box center [312, 111] width 22 height 11
click at [319, 81] on icon at bounding box center [318, 79] width 7 height 7
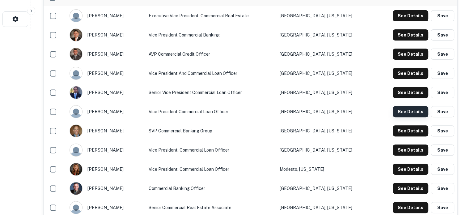
click at [419, 116] on button "See Details" at bounding box center [411, 111] width 36 height 11
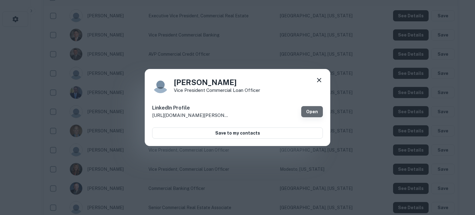
click at [309, 112] on link "Open" at bounding box center [312, 111] width 22 height 11
click at [318, 81] on icon at bounding box center [318, 79] width 7 height 7
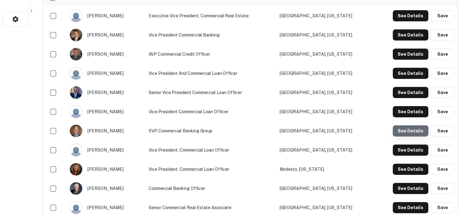
click at [405, 133] on button "See Details" at bounding box center [411, 130] width 36 height 11
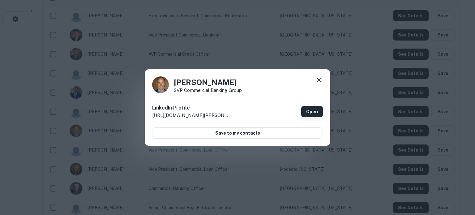
click at [305, 116] on link "Open" at bounding box center [312, 111] width 22 height 11
click at [320, 78] on icon at bounding box center [318, 79] width 7 height 7
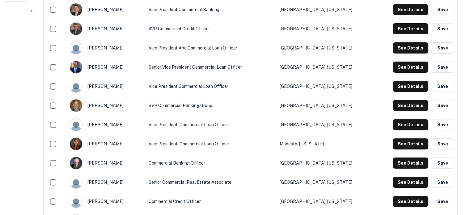
scroll to position [247, 0]
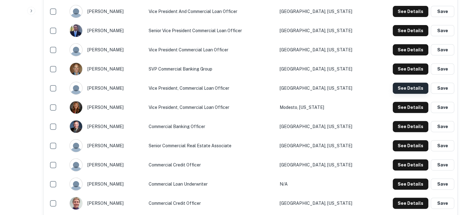
click at [398, 92] on button "See Details" at bounding box center [411, 88] width 36 height 11
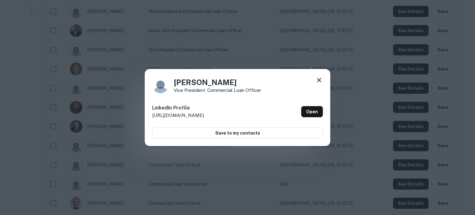
drag, startPoint x: 319, startPoint y: 81, endPoint x: 298, endPoint y: 108, distance: 34.4
click at [298, 108] on div "LinkedIn Profile [URL][DOMAIN_NAME] Open Save to my contacts" at bounding box center [237, 119] width 171 height 38
click at [315, 111] on link "Open" at bounding box center [312, 111] width 22 height 11
click at [321, 79] on icon at bounding box center [318, 79] width 7 height 7
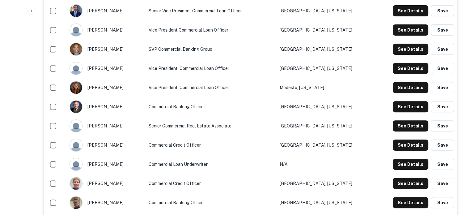
scroll to position [309, 0]
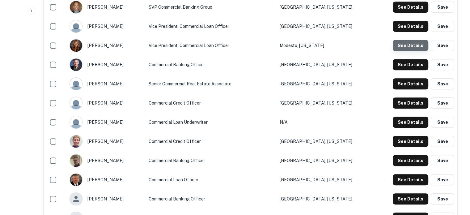
click at [405, 48] on button "See Details" at bounding box center [411, 45] width 36 height 11
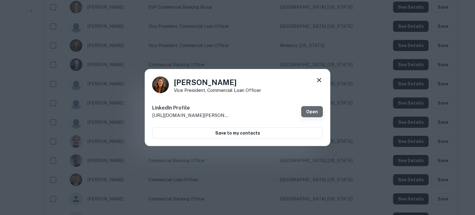
click at [304, 111] on link "Open" at bounding box center [312, 111] width 22 height 11
click at [320, 79] on icon at bounding box center [318, 79] width 7 height 7
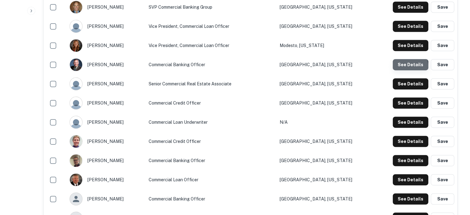
click at [402, 67] on button "See Details" at bounding box center [411, 64] width 36 height 11
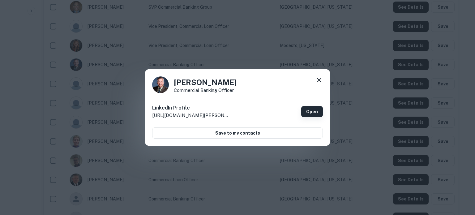
click at [309, 111] on link "Open" at bounding box center [312, 111] width 22 height 11
click at [316, 81] on icon at bounding box center [318, 79] width 7 height 7
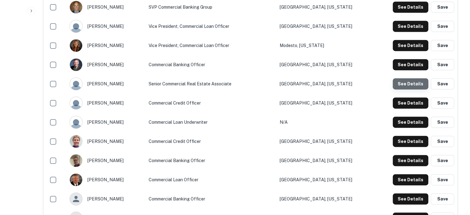
click at [411, 85] on button "See Details" at bounding box center [411, 83] width 36 height 11
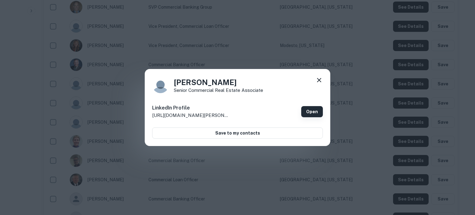
click at [316, 112] on link "Open" at bounding box center [312, 111] width 22 height 11
drag, startPoint x: 318, startPoint y: 81, endPoint x: 266, endPoint y: 99, distance: 54.9
click at [318, 81] on icon at bounding box center [319, 80] width 4 height 4
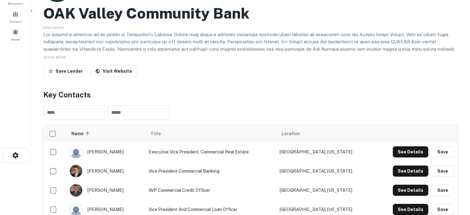
scroll to position [0, 0]
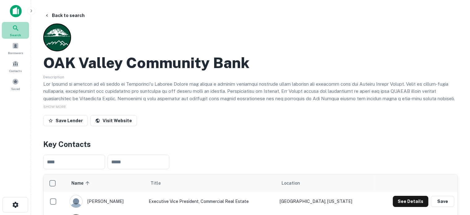
click at [19, 33] on span "Search" at bounding box center [15, 34] width 11 height 5
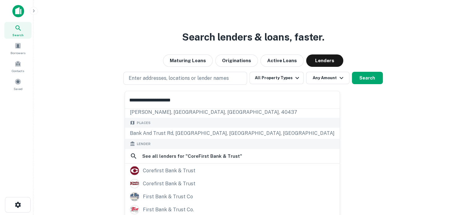
scroll to position [54, 0]
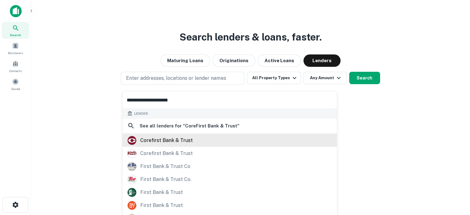
type input "**********"
click at [181, 141] on div "corefirst bank & trust" at bounding box center [166, 139] width 53 height 9
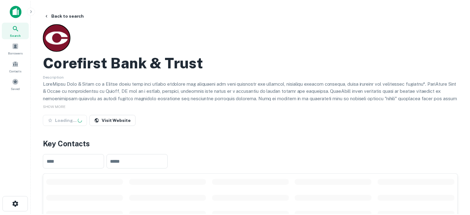
scroll to position [124, 0]
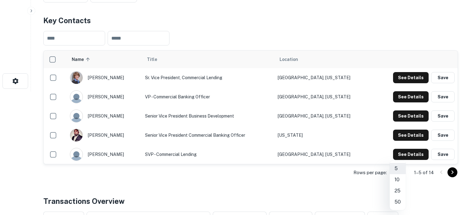
click at [399, 199] on li "50" at bounding box center [397, 201] width 16 height 11
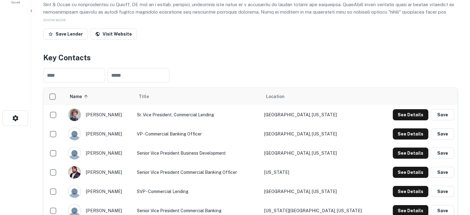
scroll to position [31, 0]
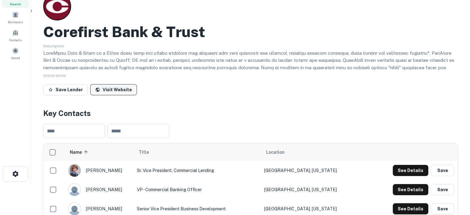
click at [119, 86] on link "Visit Website" at bounding box center [113, 89] width 47 height 11
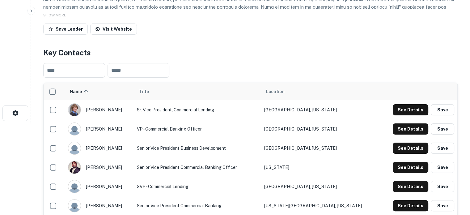
scroll to position [93, 0]
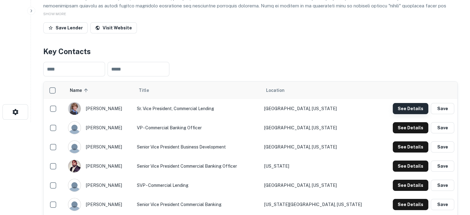
click at [404, 113] on button "See Details" at bounding box center [411, 108] width 36 height 11
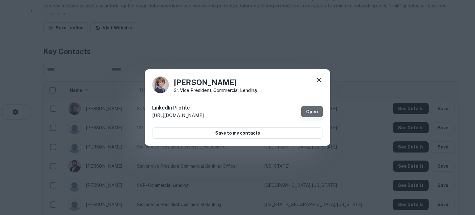
click at [311, 113] on link "Open" at bounding box center [312, 111] width 22 height 11
click at [321, 81] on icon at bounding box center [318, 79] width 7 height 7
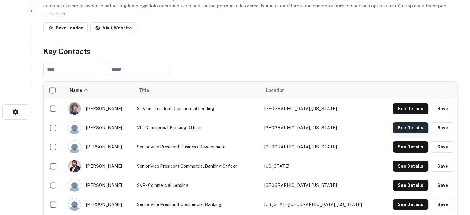
click at [396, 129] on button "See Details" at bounding box center [411, 127] width 36 height 11
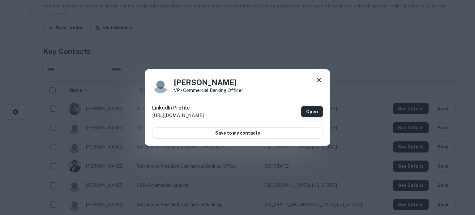
click at [313, 110] on link "Open" at bounding box center [312, 111] width 22 height 11
click at [320, 78] on icon at bounding box center [319, 80] width 4 height 4
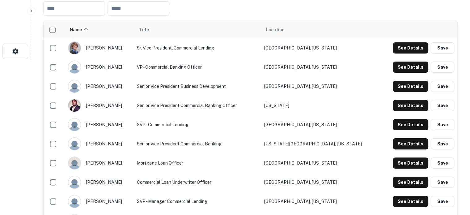
scroll to position [155, 0]
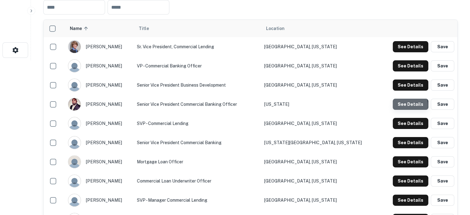
click at [400, 106] on button "See Details" at bounding box center [411, 104] width 36 height 11
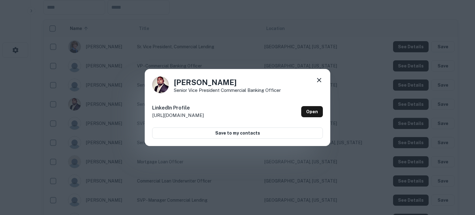
click at [301, 115] on div "LinkedIn Profile [URL][DOMAIN_NAME] Open" at bounding box center [237, 111] width 171 height 22
click at [308, 112] on link "Open" at bounding box center [312, 111] width 22 height 11
click at [317, 81] on icon at bounding box center [318, 79] width 7 height 7
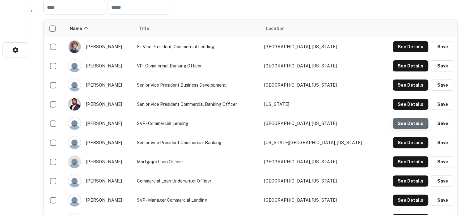
click at [403, 122] on button "See Details" at bounding box center [411, 123] width 36 height 11
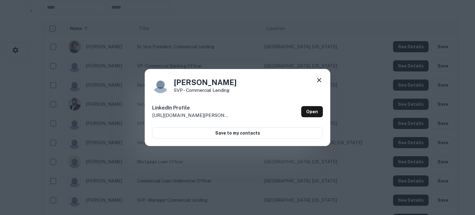
click at [316, 115] on link "Open" at bounding box center [312, 111] width 22 height 11
click at [320, 80] on icon at bounding box center [318, 79] width 7 height 7
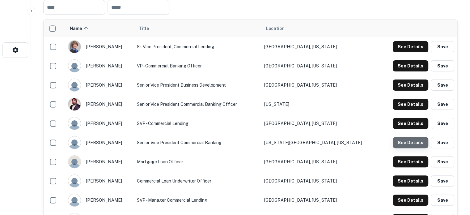
click at [403, 145] on button "See Details" at bounding box center [411, 142] width 36 height 11
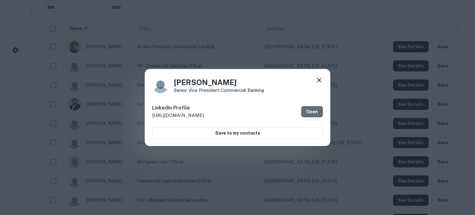
click at [308, 110] on link "Open" at bounding box center [312, 111] width 22 height 11
click at [320, 79] on icon at bounding box center [318, 79] width 7 height 7
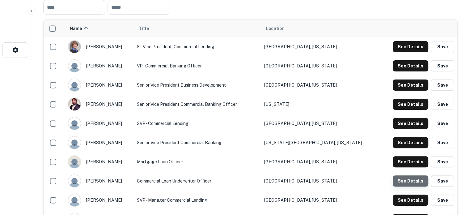
click at [411, 180] on button "See Details" at bounding box center [411, 180] width 36 height 11
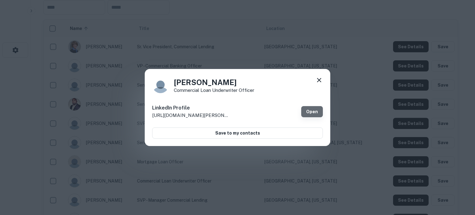
click at [314, 111] on link "Open" at bounding box center [312, 111] width 22 height 11
click at [315, 79] on icon at bounding box center [318, 79] width 7 height 7
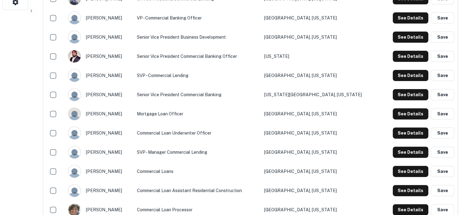
scroll to position [216, 0]
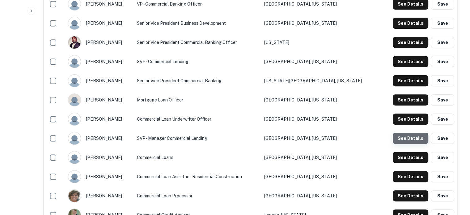
click at [402, 139] on button "See Details" at bounding box center [411, 138] width 36 height 11
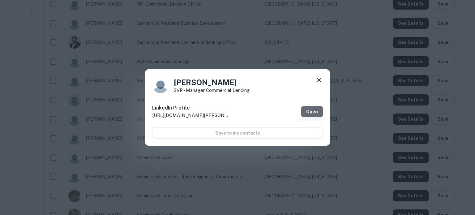
click at [315, 111] on link "Open" at bounding box center [312, 111] width 22 height 11
click at [320, 78] on icon at bounding box center [318, 79] width 7 height 7
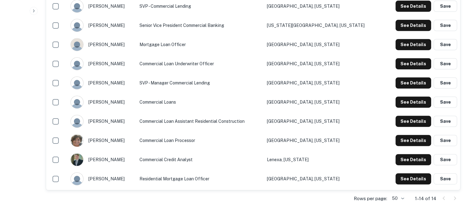
scroll to position [278, 0]
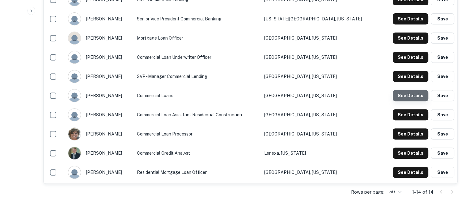
click at [411, 98] on button "See Details" at bounding box center [411, 95] width 36 height 11
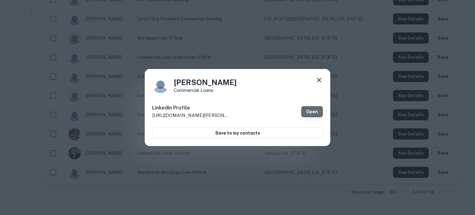
click at [314, 114] on link "Open" at bounding box center [312, 111] width 22 height 11
click at [320, 80] on icon at bounding box center [318, 79] width 7 height 7
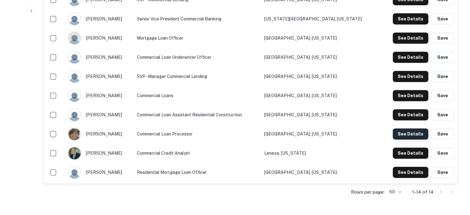
click at [404, 134] on button "See Details" at bounding box center [411, 133] width 36 height 11
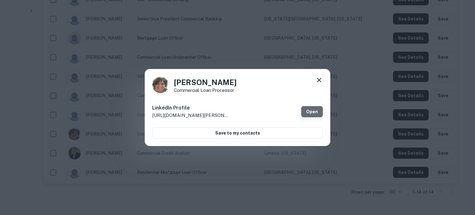
click at [310, 112] on link "Open" at bounding box center [312, 111] width 22 height 11
click at [321, 80] on icon at bounding box center [318, 79] width 7 height 7
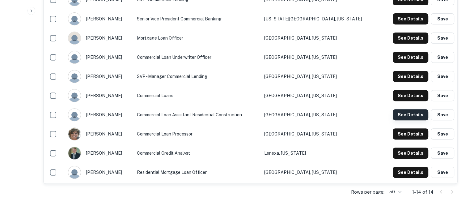
click at [396, 114] on button "See Details" at bounding box center [411, 114] width 36 height 11
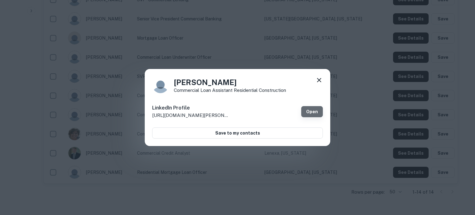
click at [311, 112] on link "Open" at bounding box center [312, 111] width 22 height 11
